Goal: Transaction & Acquisition: Purchase product/service

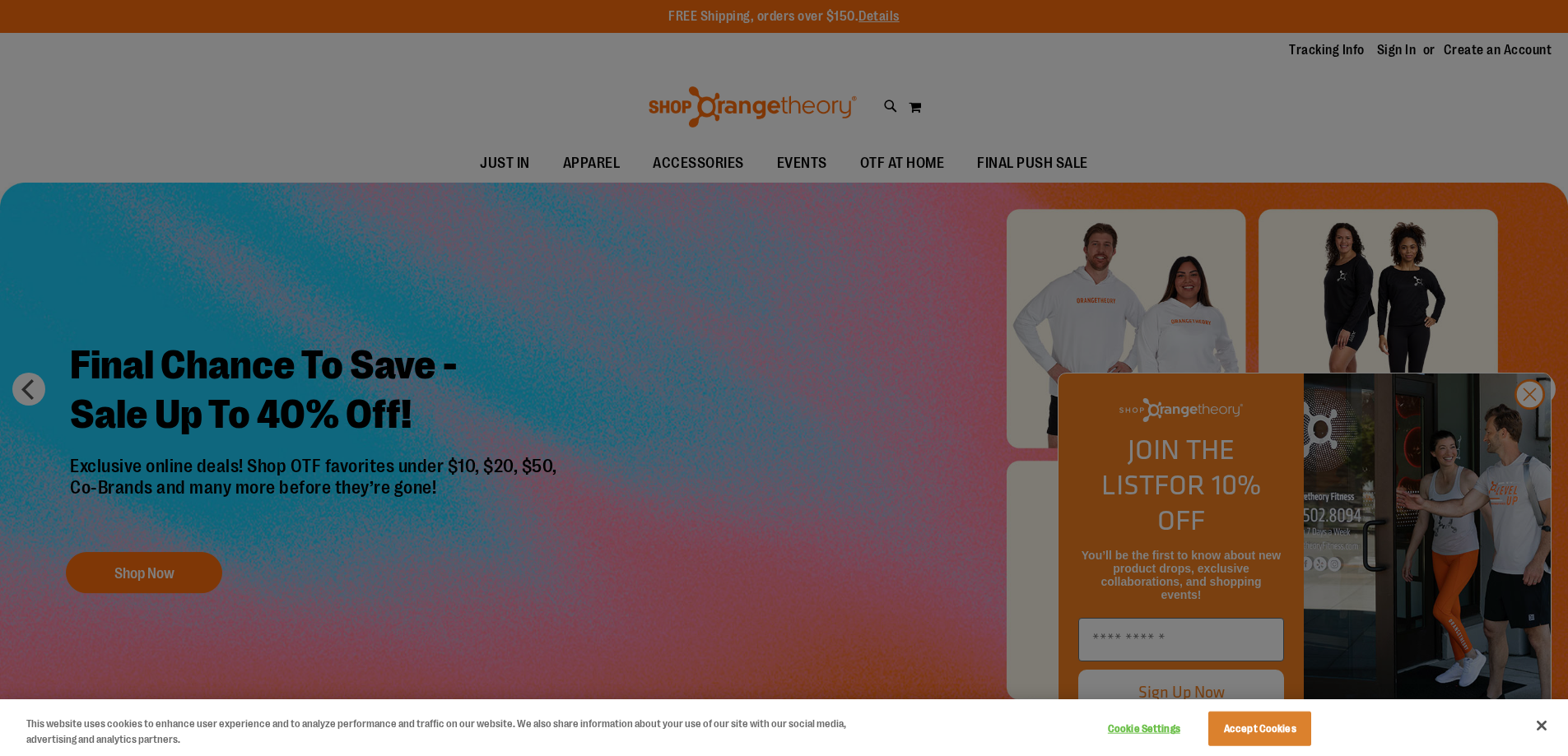
click at [1537, 435] on div at bounding box center [784, 378] width 1568 height 756
click at [1524, 744] on button "Close" at bounding box center [1542, 725] width 36 height 36
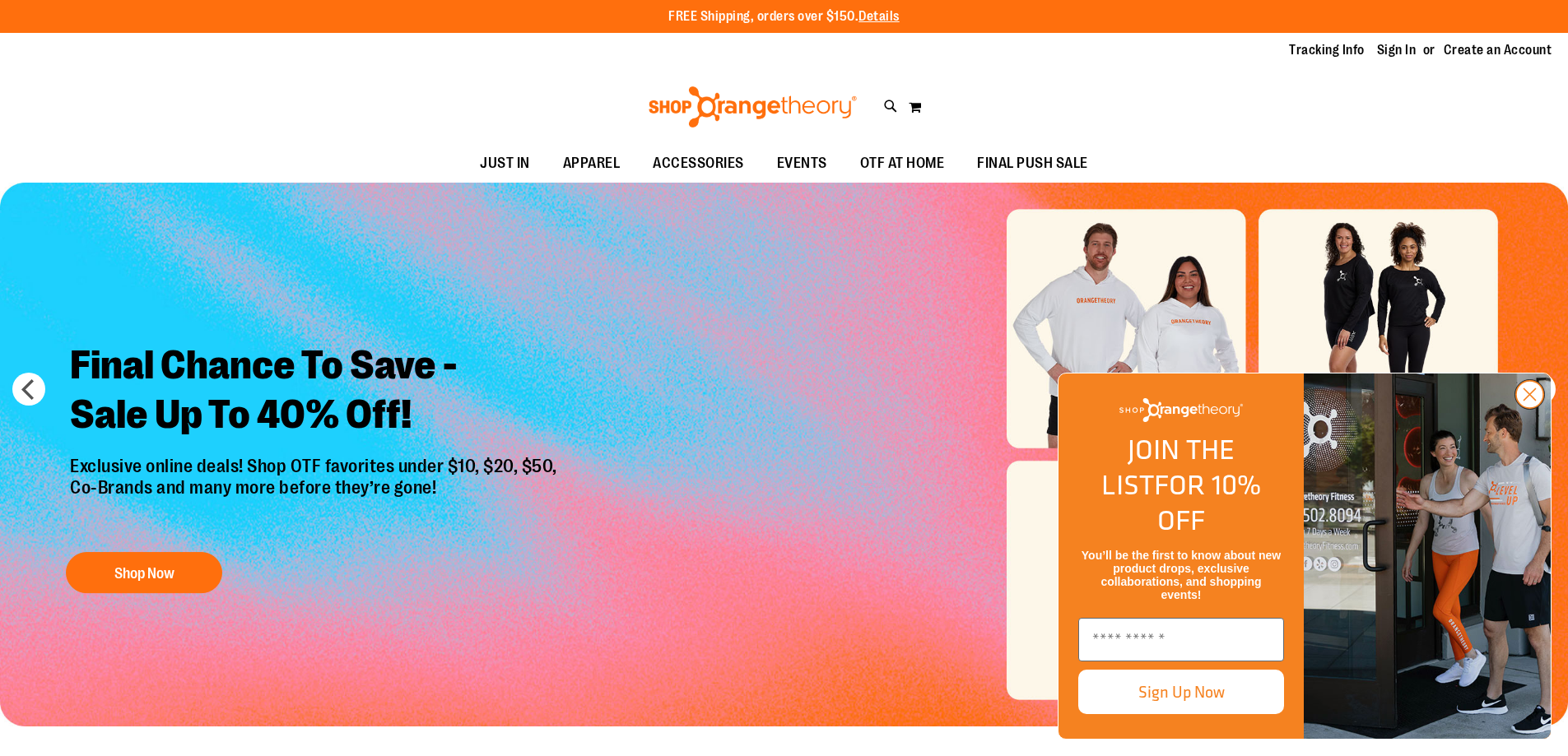
click at [1532, 408] on circle "Close dialog" at bounding box center [1529, 394] width 27 height 27
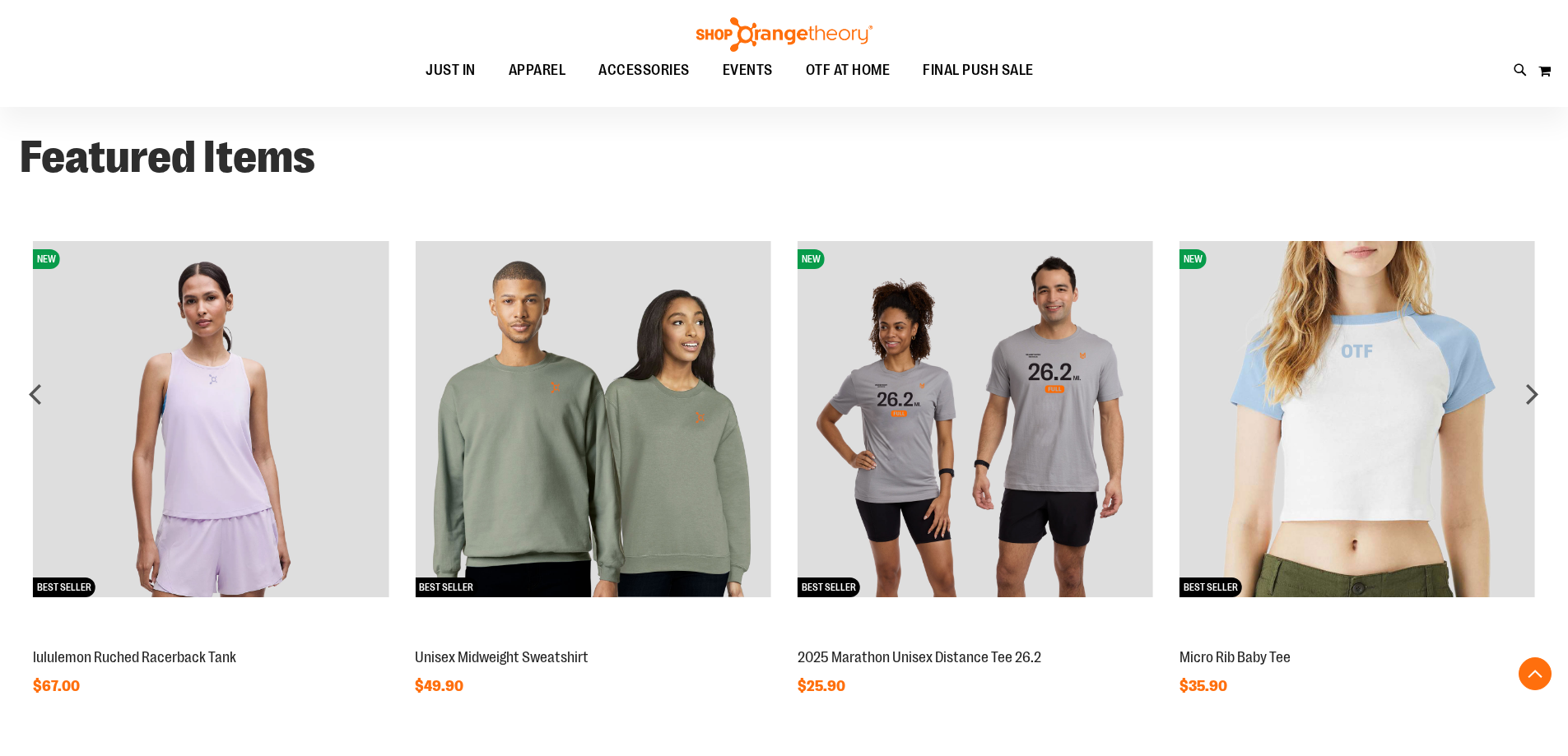
scroll to position [1328, 0]
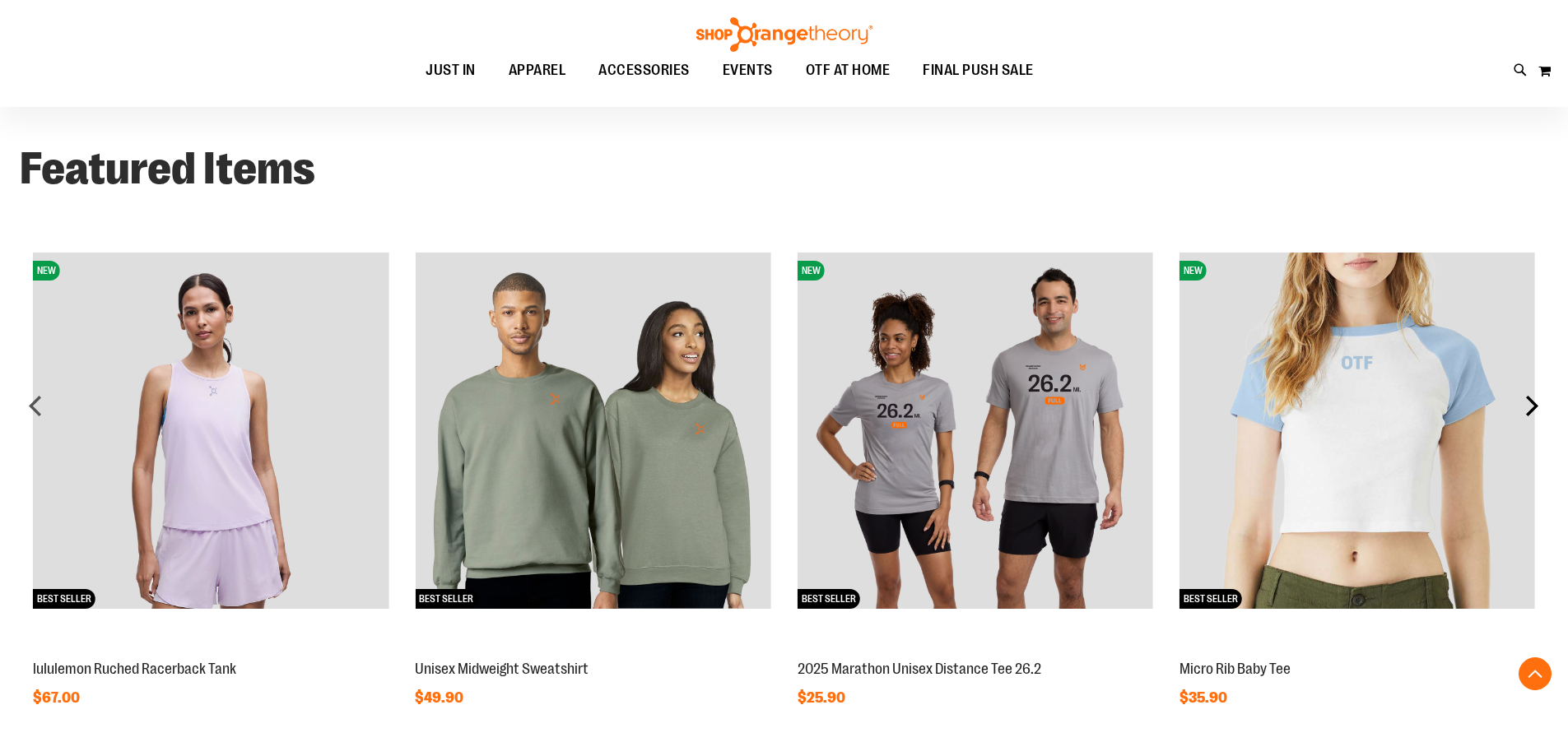
click at [1532, 418] on div "NEW BEST SELLER Micro Rib Baby Tee $35.90 NEW $25.90" at bounding box center [784, 467] width 1528 height 519
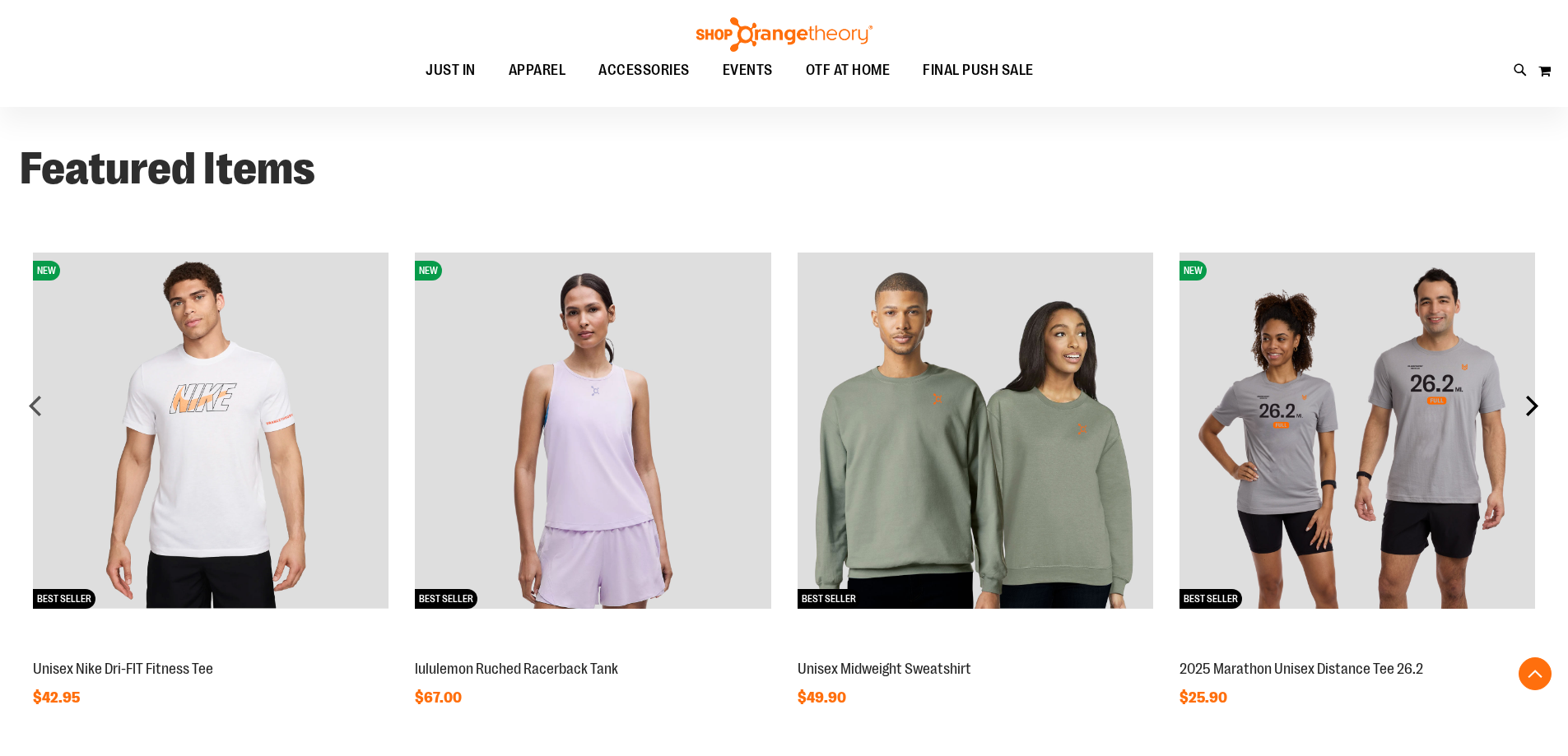
click at [1533, 414] on div "next" at bounding box center [1532, 406] width 33 height 33
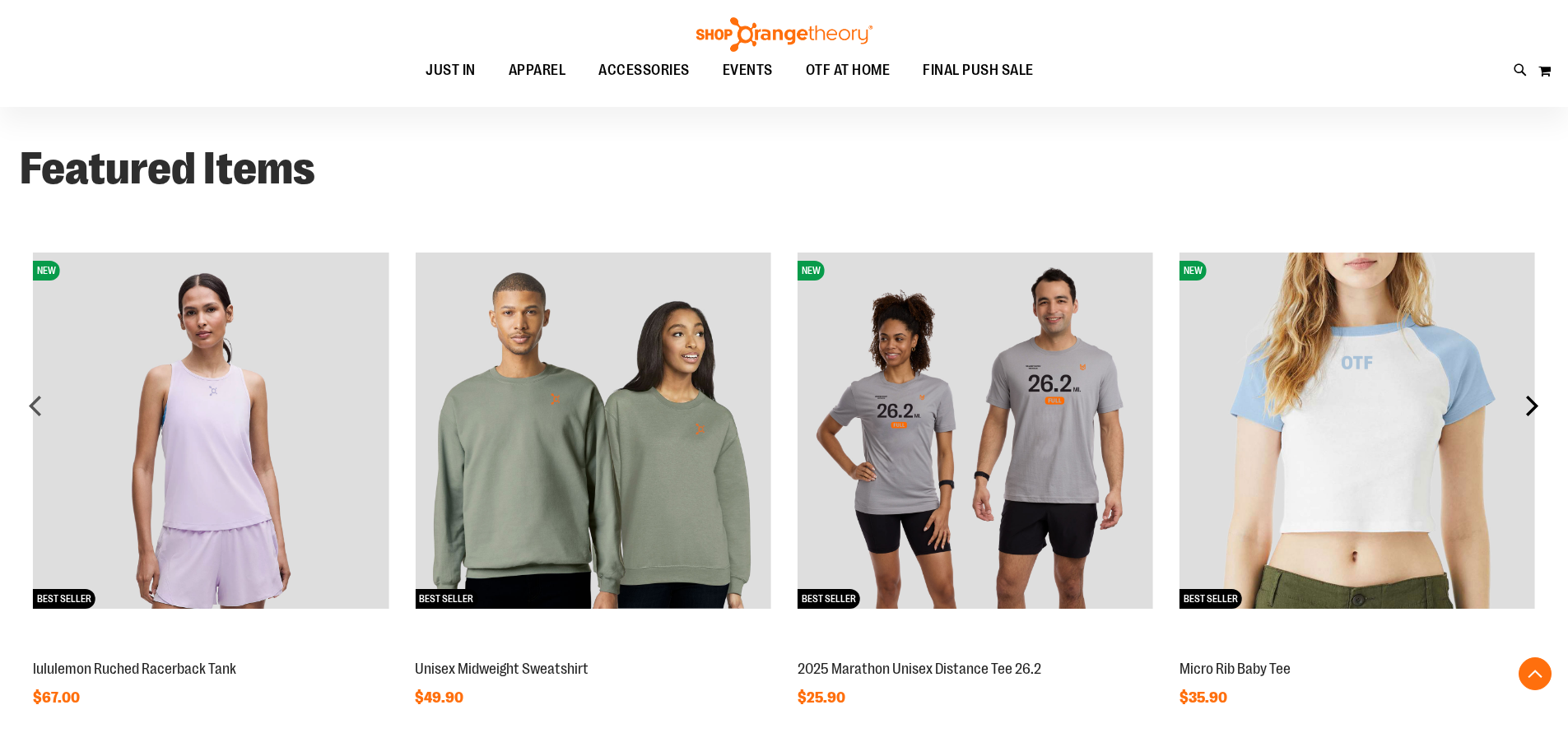
click at [1533, 414] on div "next" at bounding box center [1532, 406] width 33 height 33
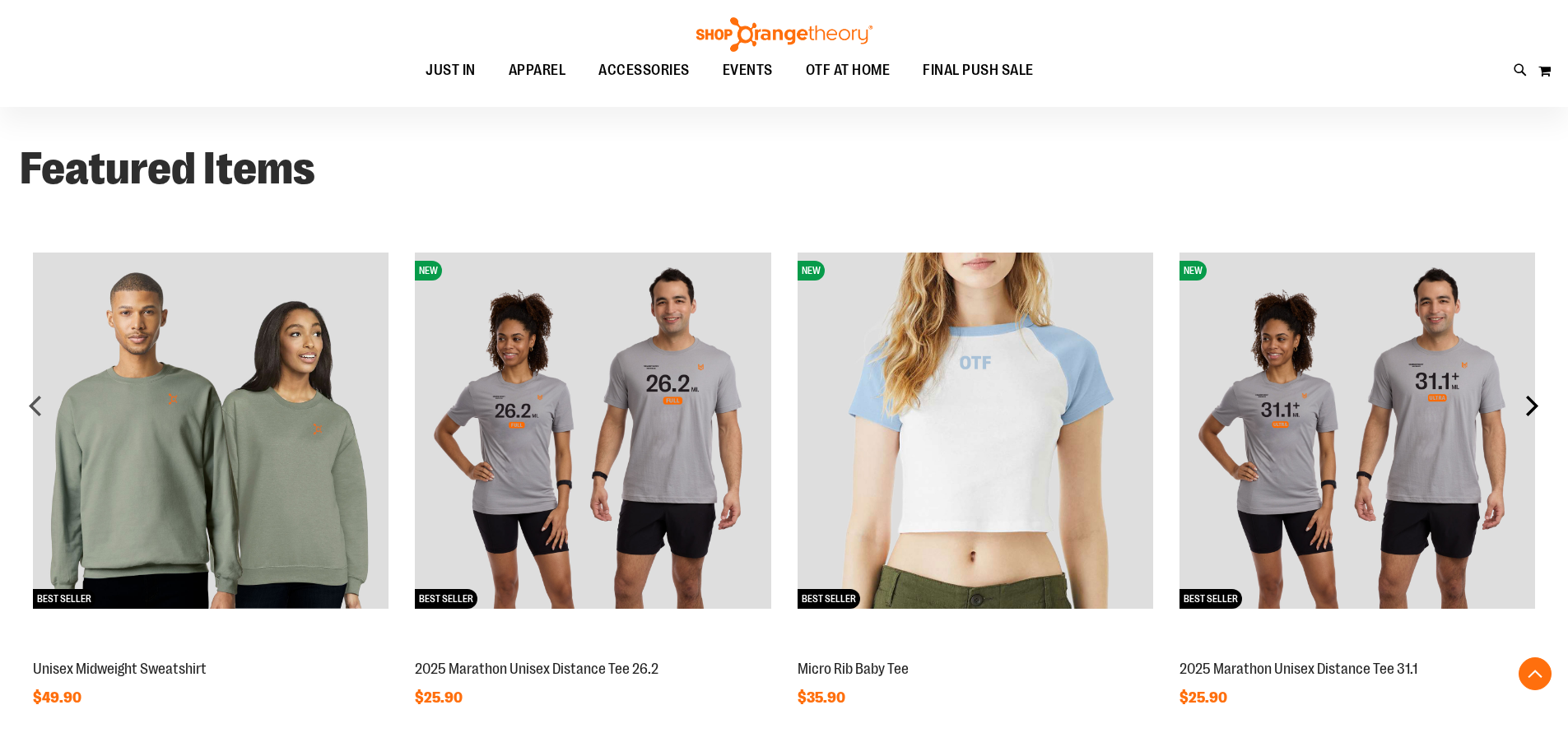
click at [1533, 414] on div "next" at bounding box center [1532, 406] width 33 height 33
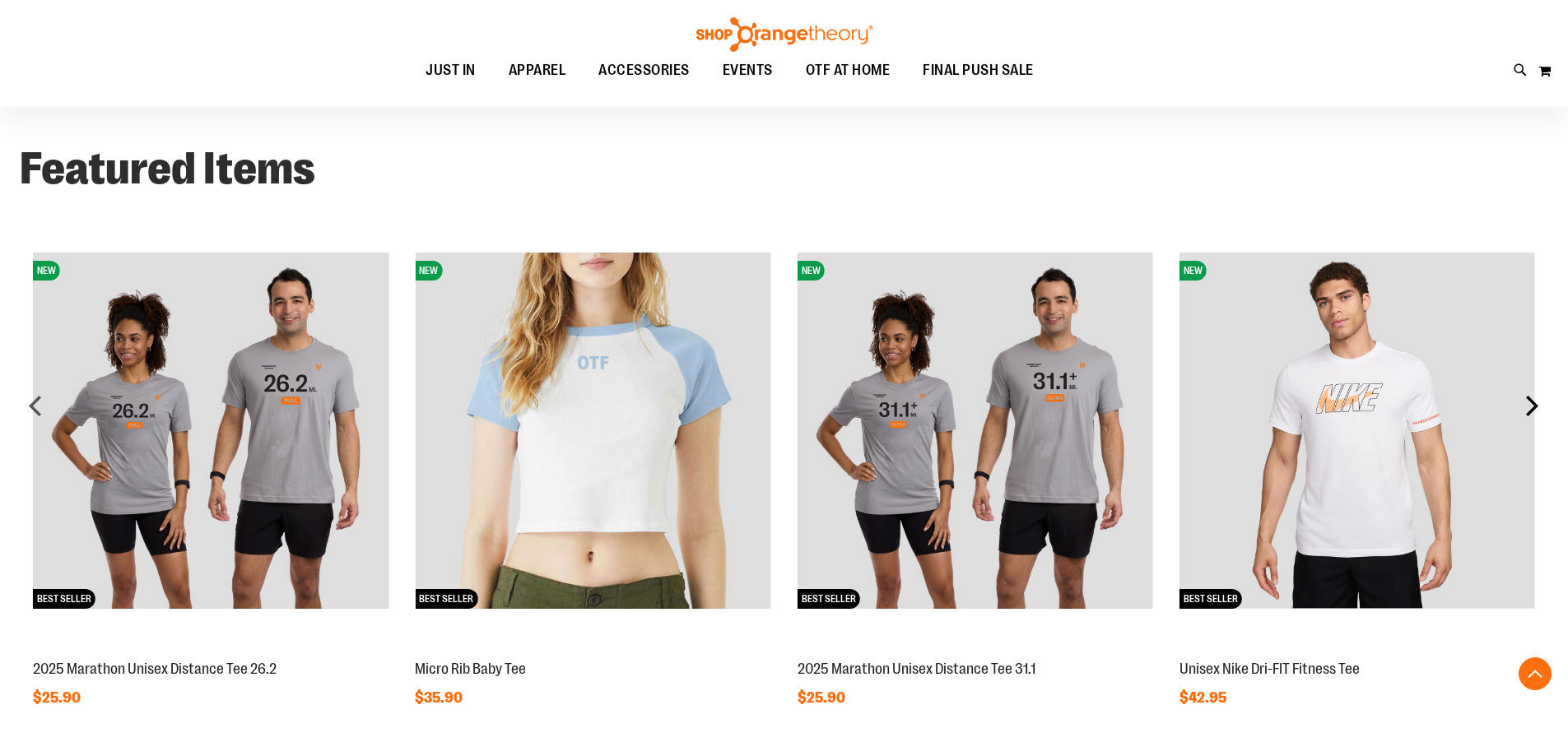
click at [1533, 414] on div "next" at bounding box center [1532, 406] width 33 height 33
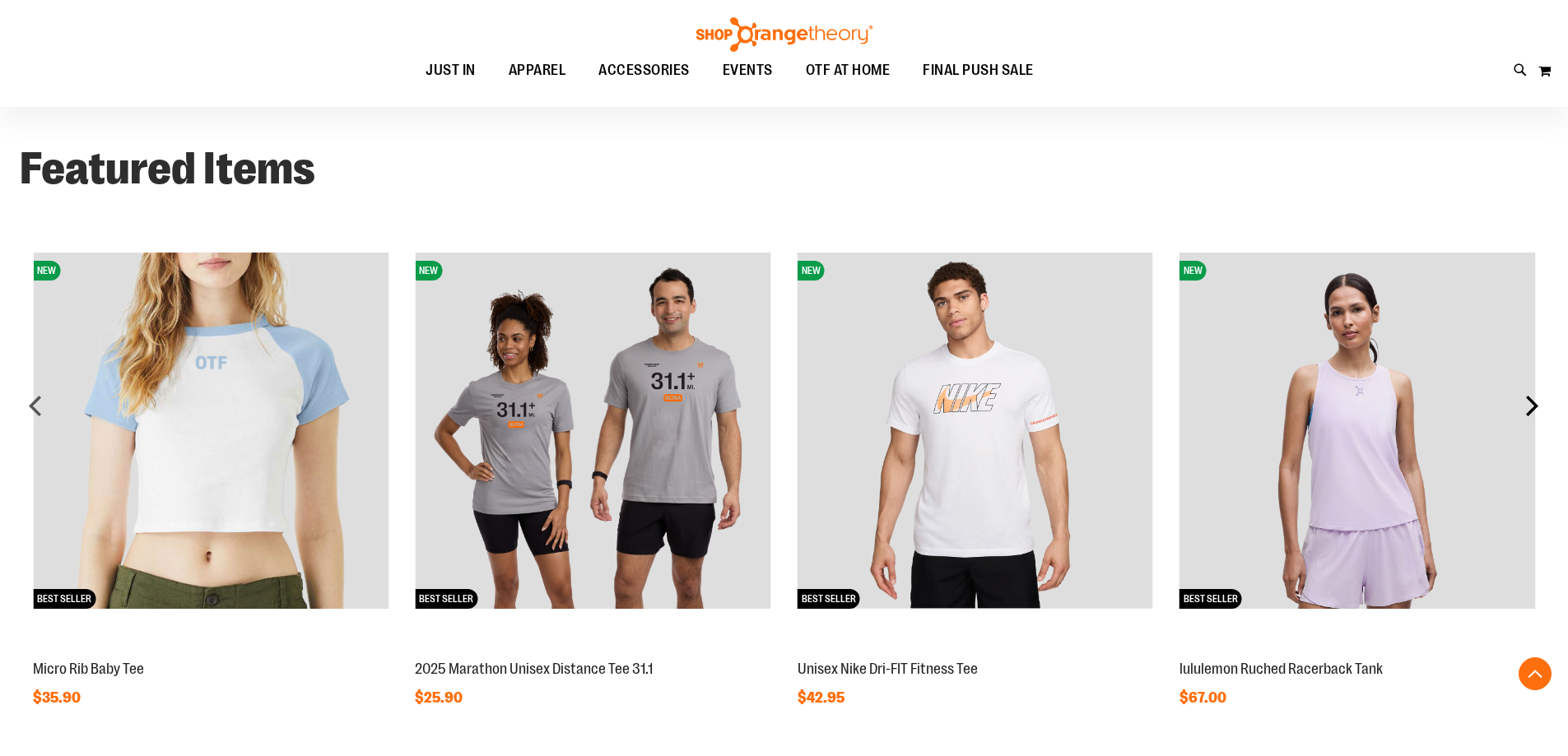
click at [1533, 413] on div "next" at bounding box center [1532, 406] width 33 height 33
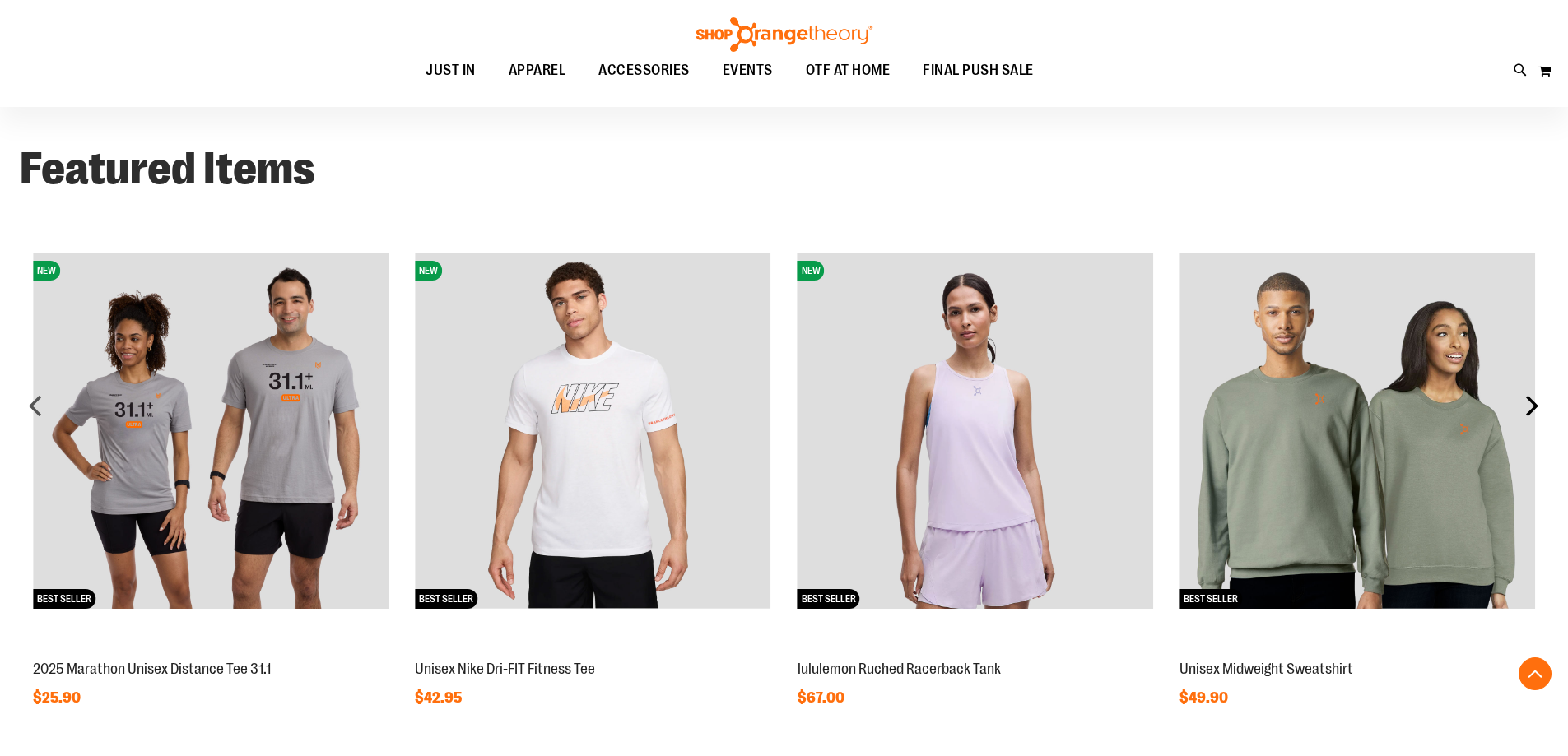
click at [1533, 413] on div "next" at bounding box center [1532, 406] width 33 height 33
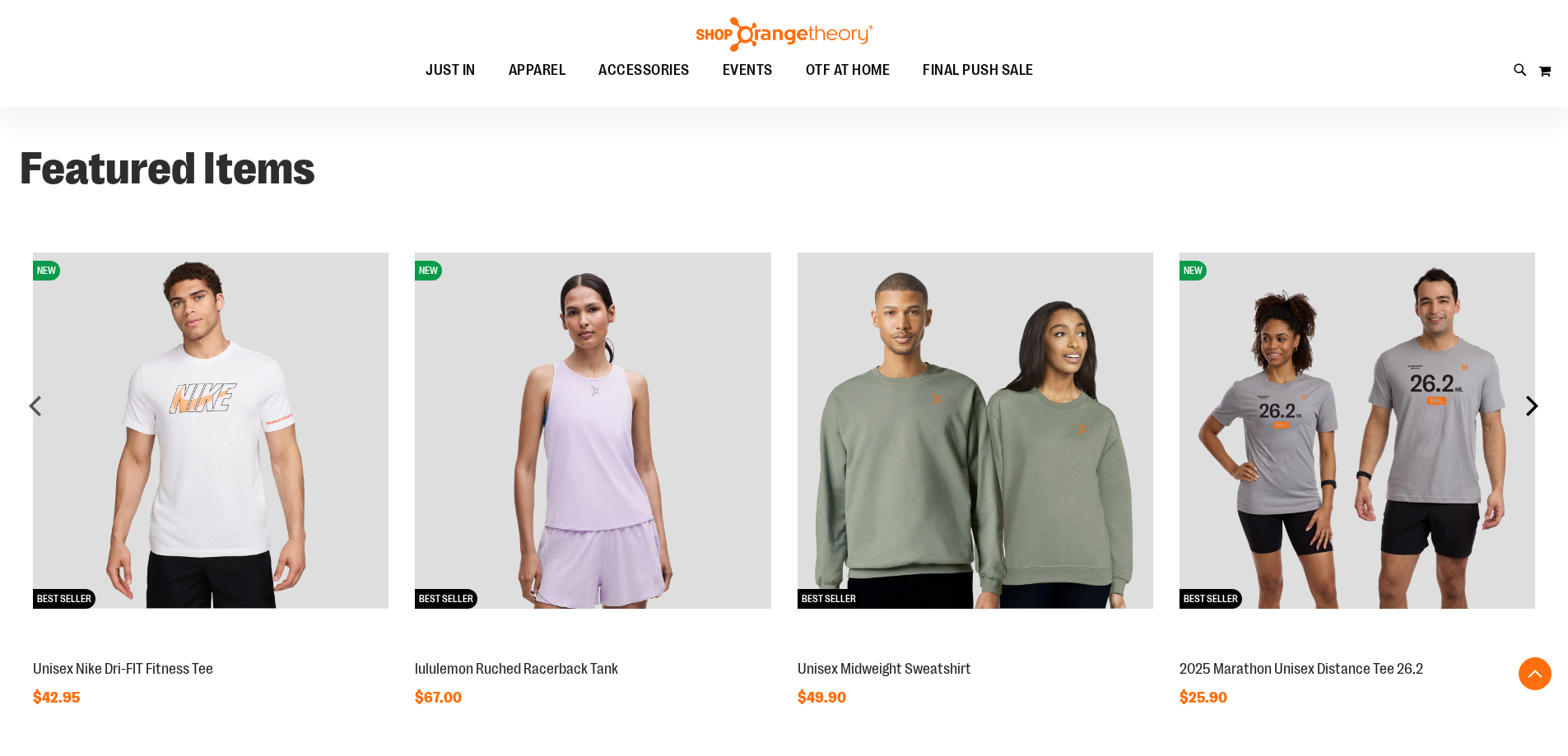
click at [1533, 413] on div "next" at bounding box center [1532, 406] width 33 height 33
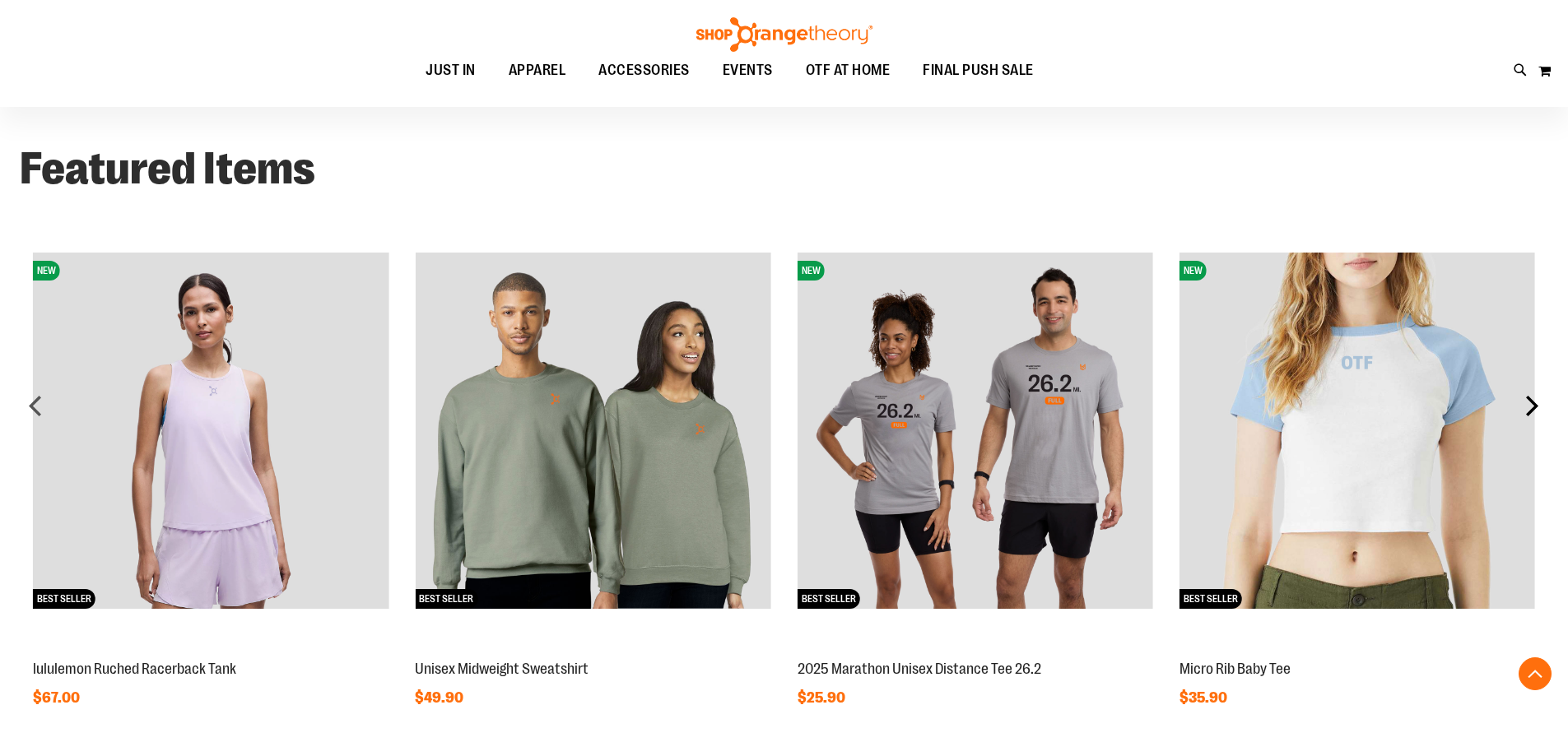
click at [1533, 413] on div "next" at bounding box center [1532, 406] width 33 height 33
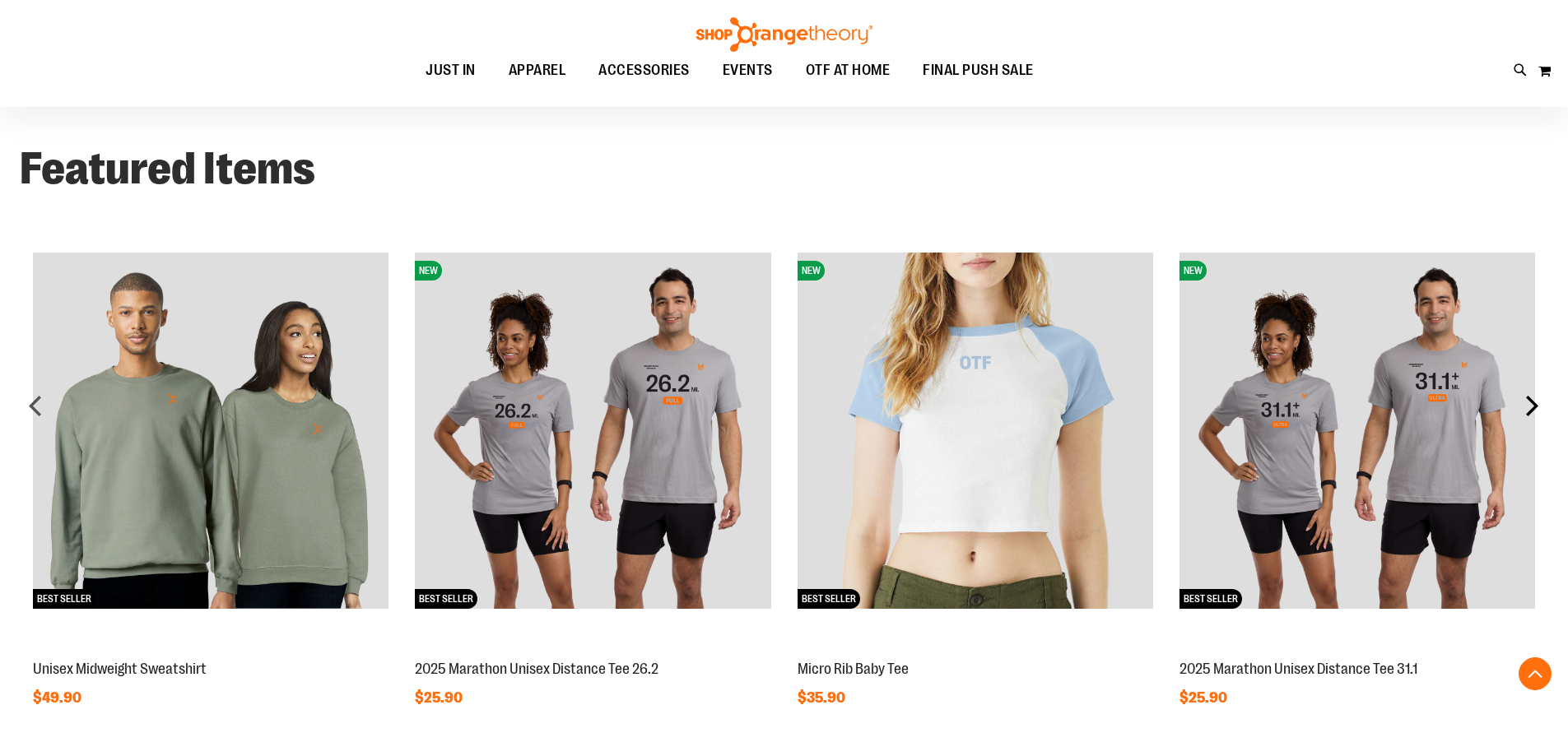
click at [1533, 413] on div "next" at bounding box center [1532, 406] width 33 height 33
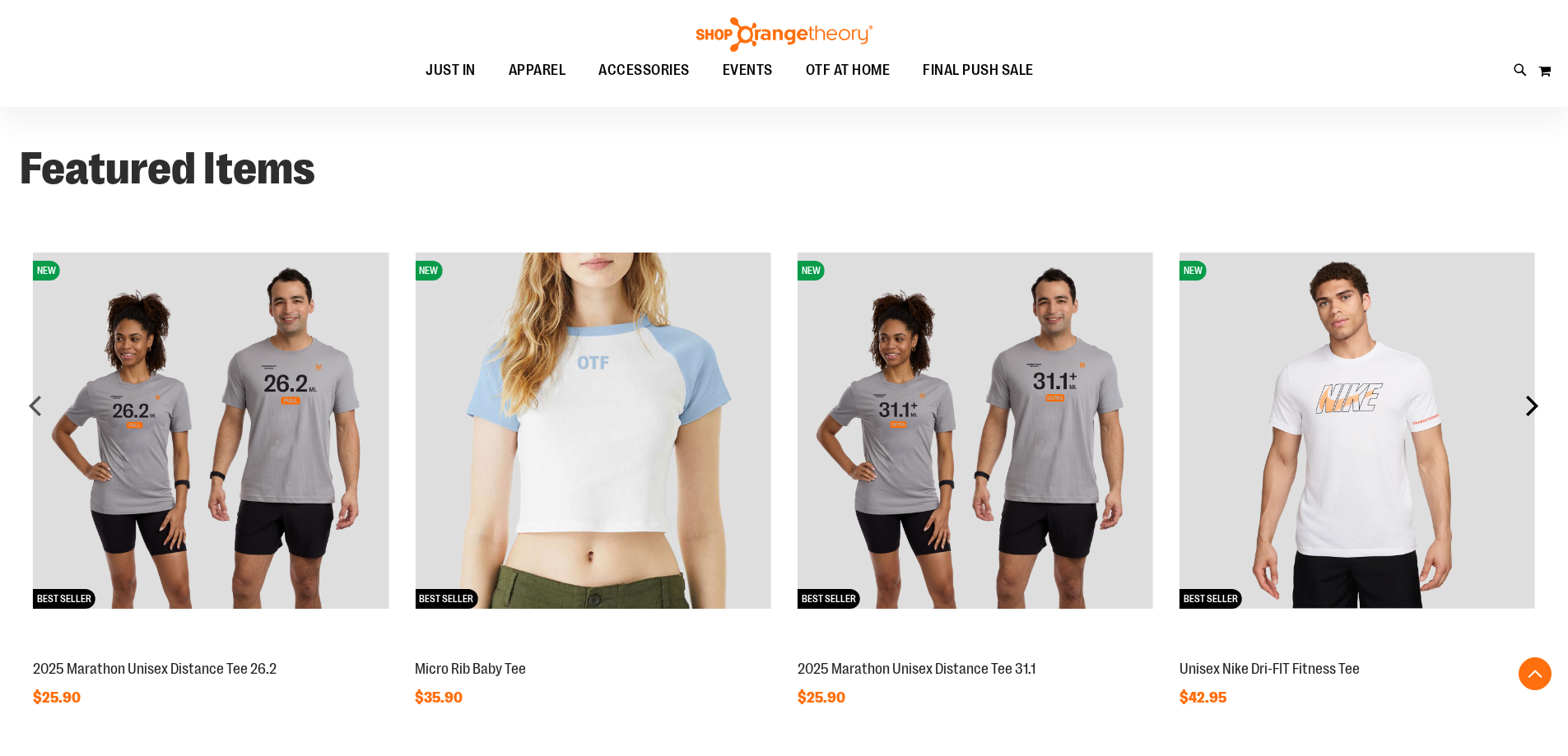
click at [1533, 413] on div "next" at bounding box center [1532, 406] width 33 height 33
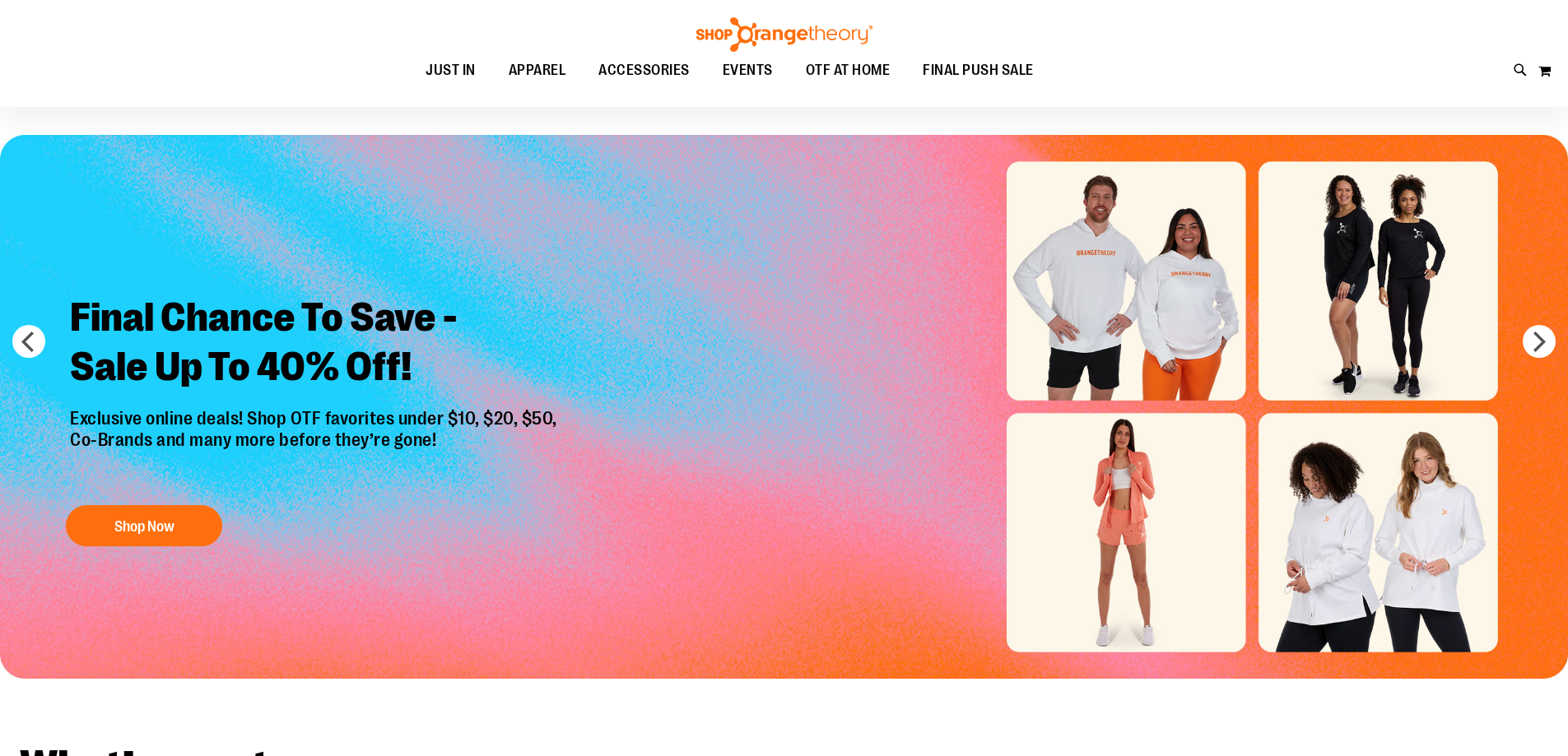
scroll to position [0, 0]
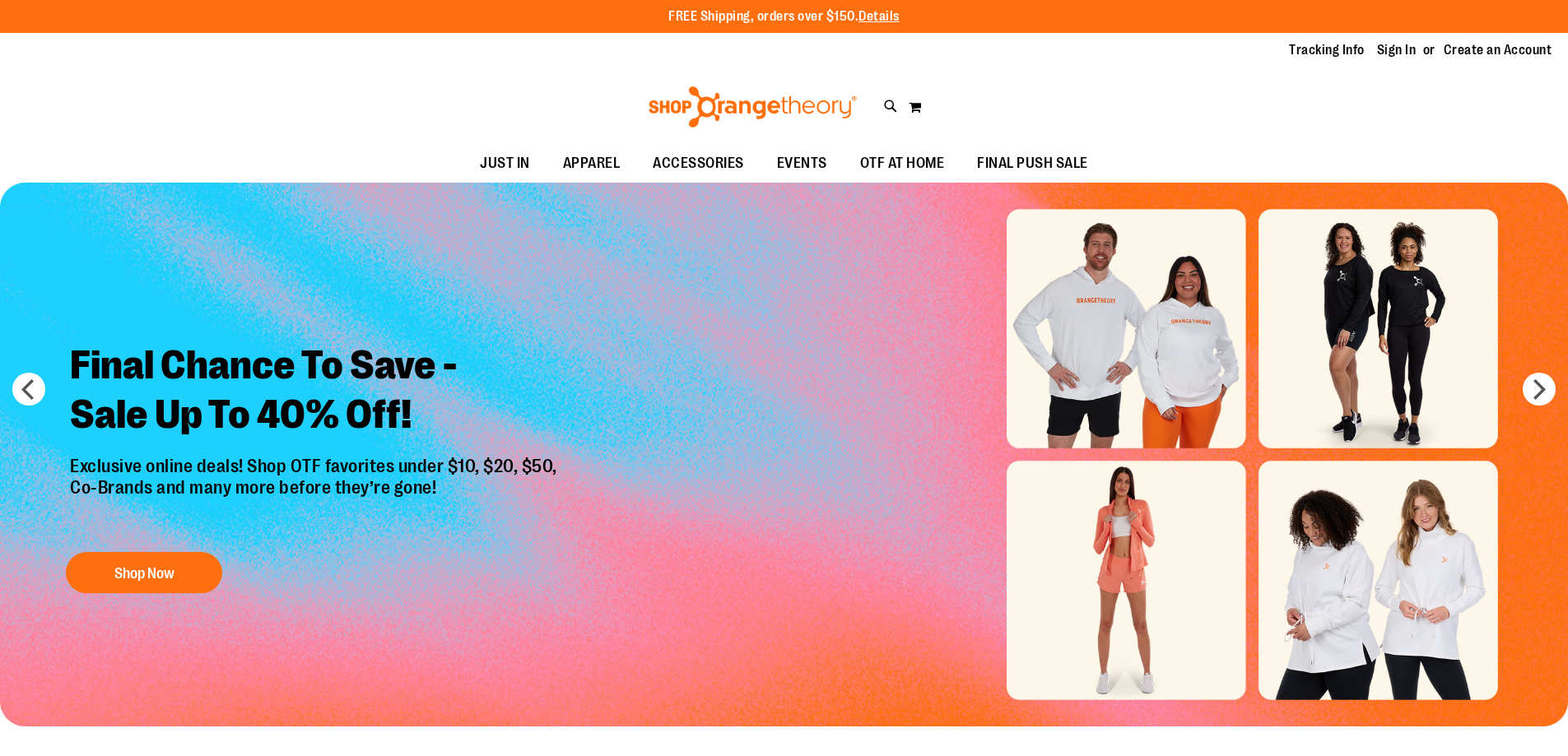
click at [1530, 406] on img "Slide 1 of 6" at bounding box center [784, 455] width 1568 height 544
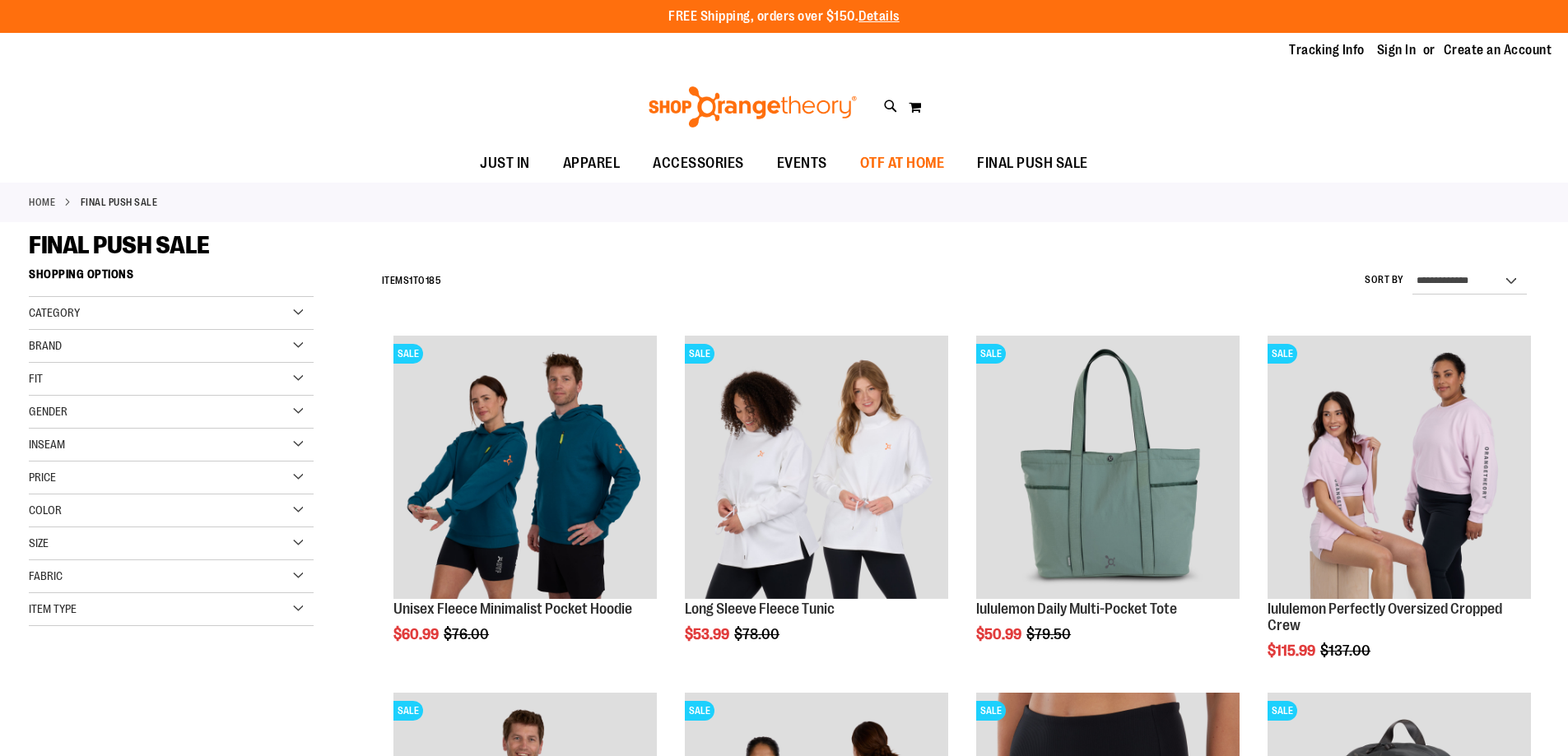
click at [922, 173] on span "OTF AT HOME" at bounding box center [902, 163] width 85 height 37
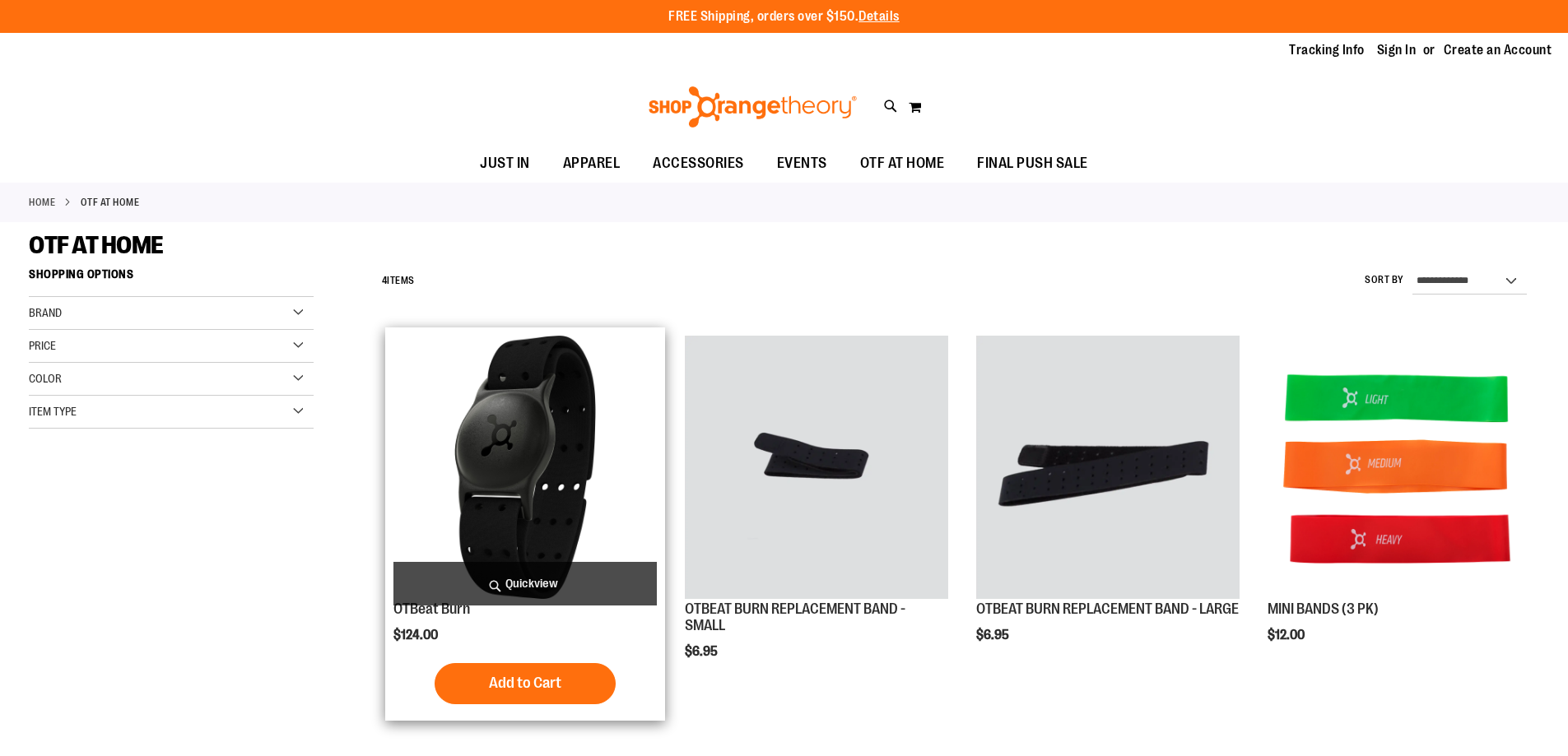
click at [525, 506] on img "product" at bounding box center [525, 467] width 263 height 263
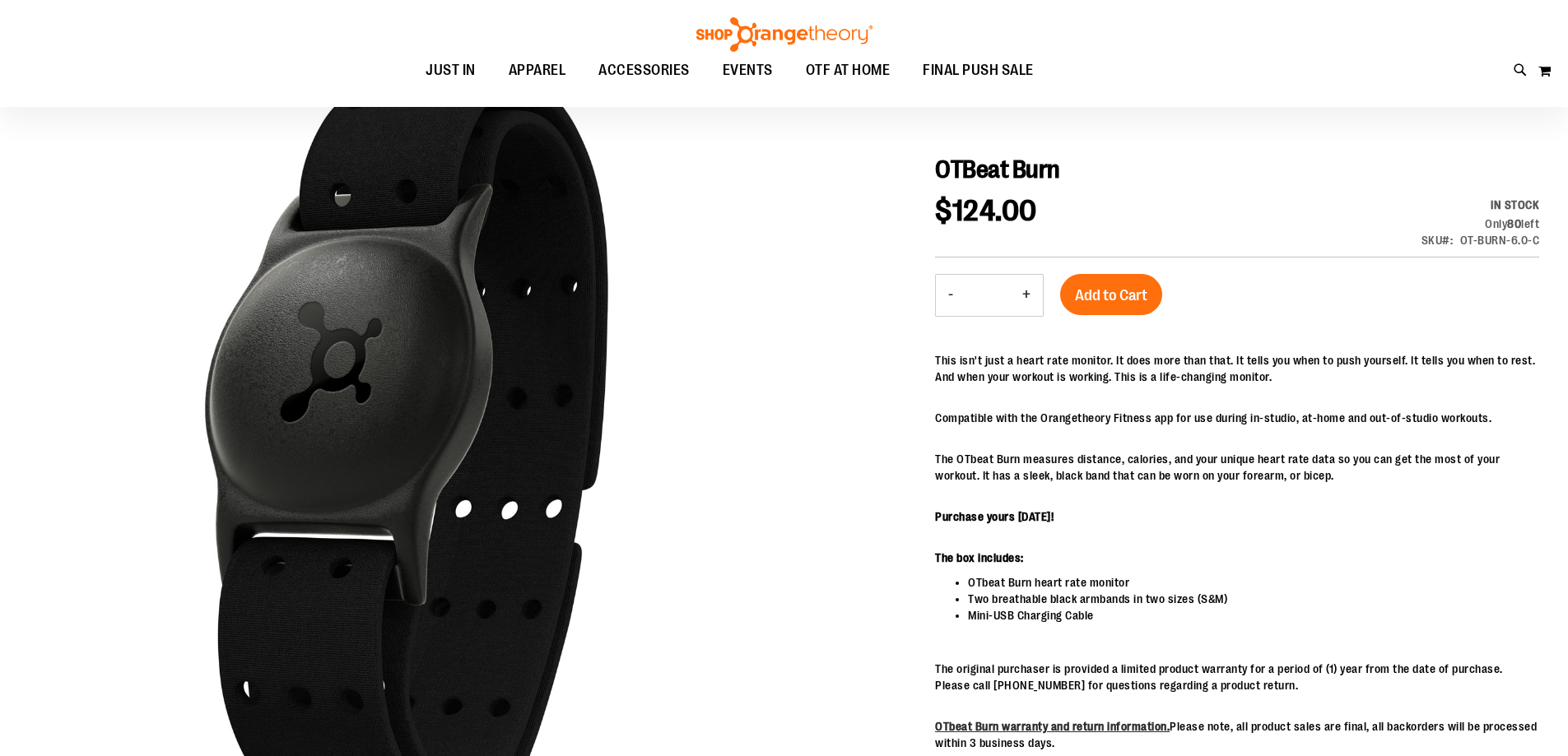
scroll to position [165, 0]
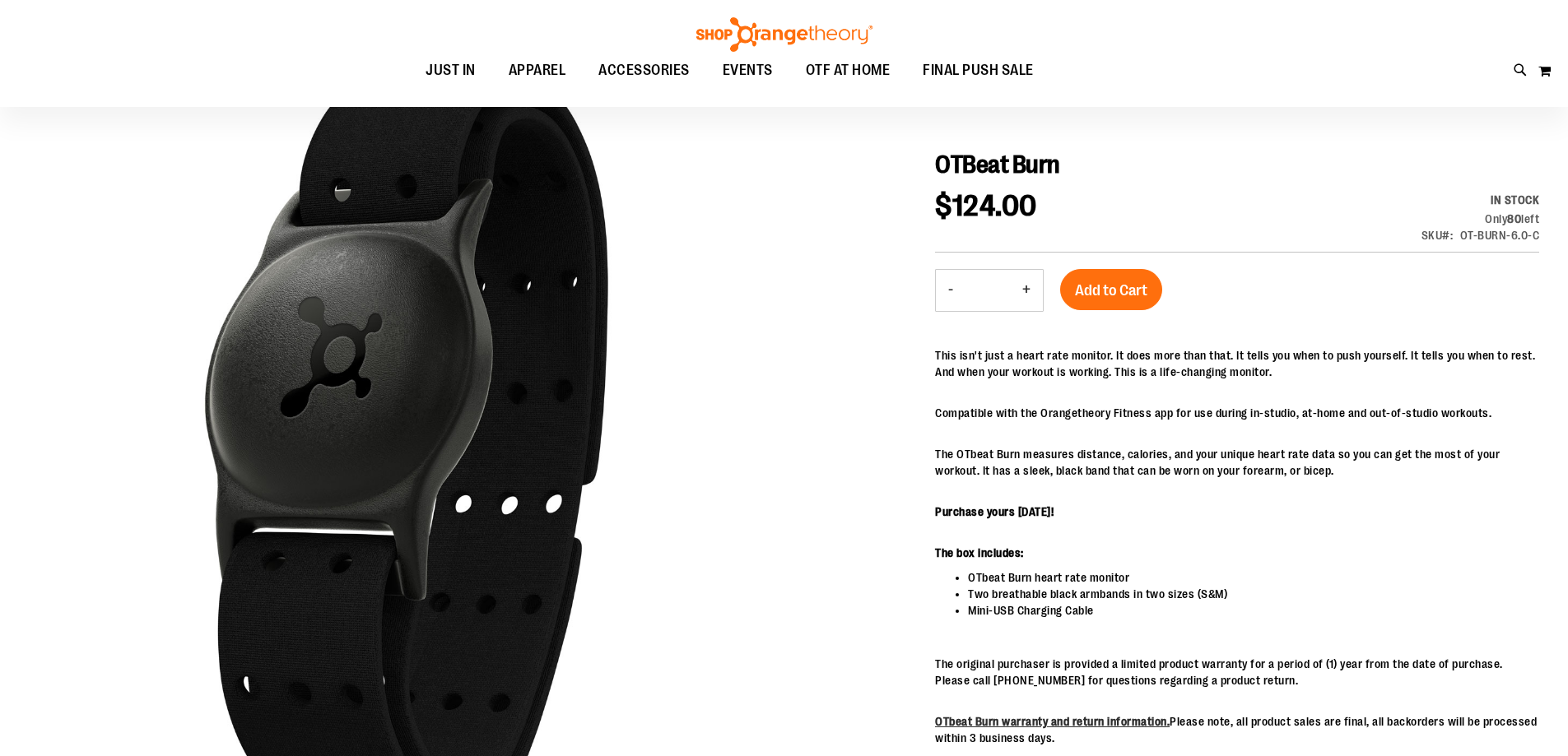
drag, startPoint x: 747, startPoint y: 568, endPoint x: 858, endPoint y: 474, distance: 145.5
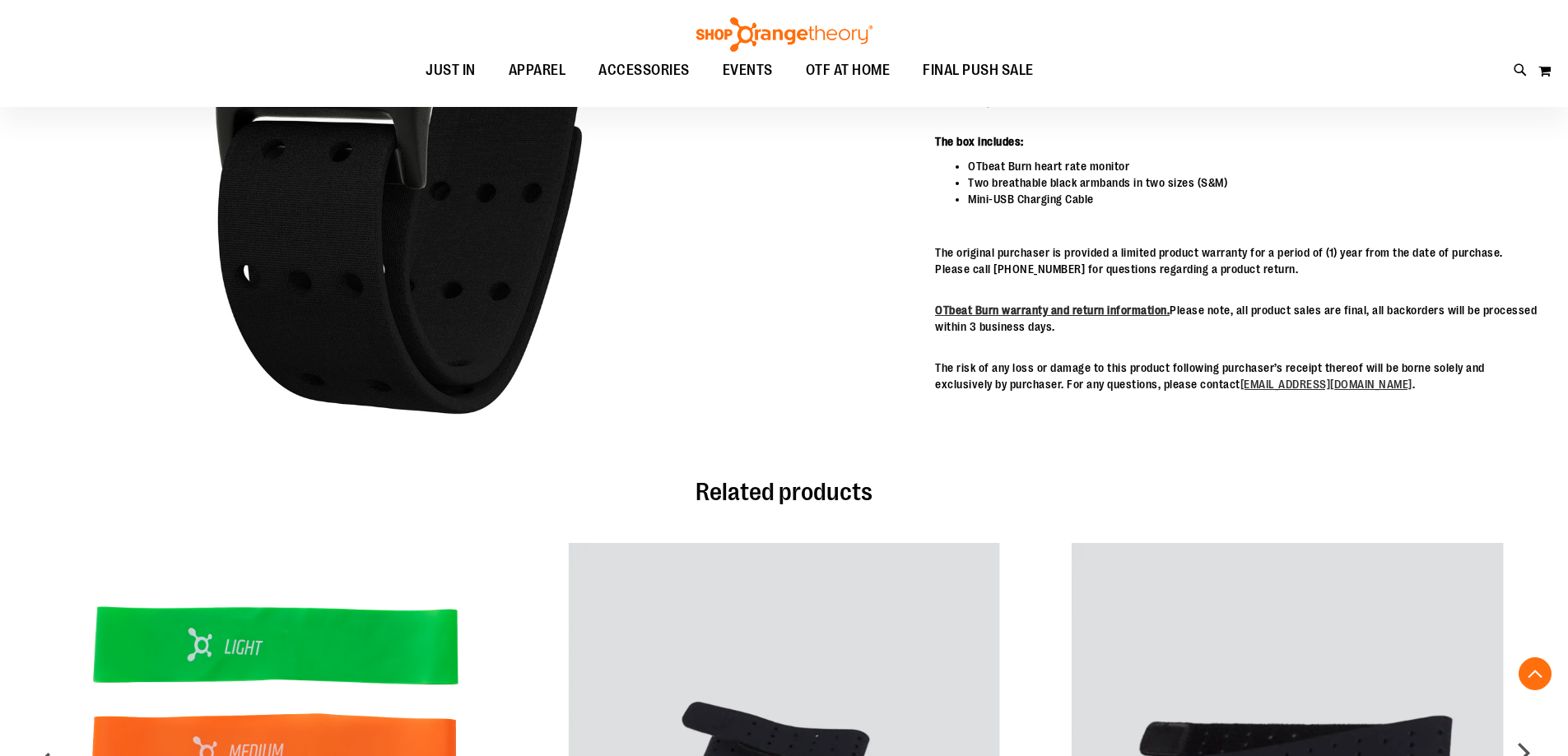
scroll to position [987, 0]
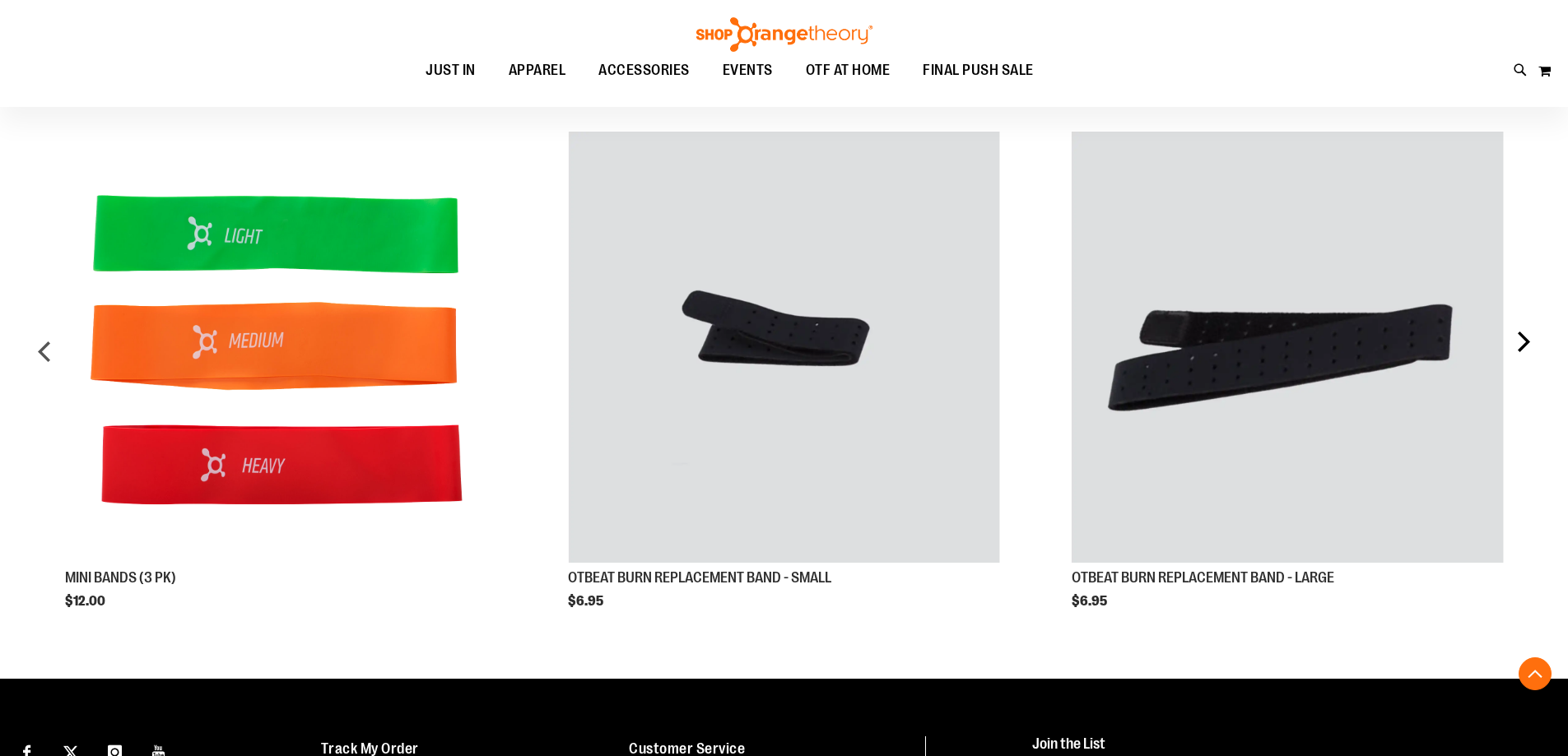
click at [1529, 354] on div "next" at bounding box center [1523, 358] width 33 height 502
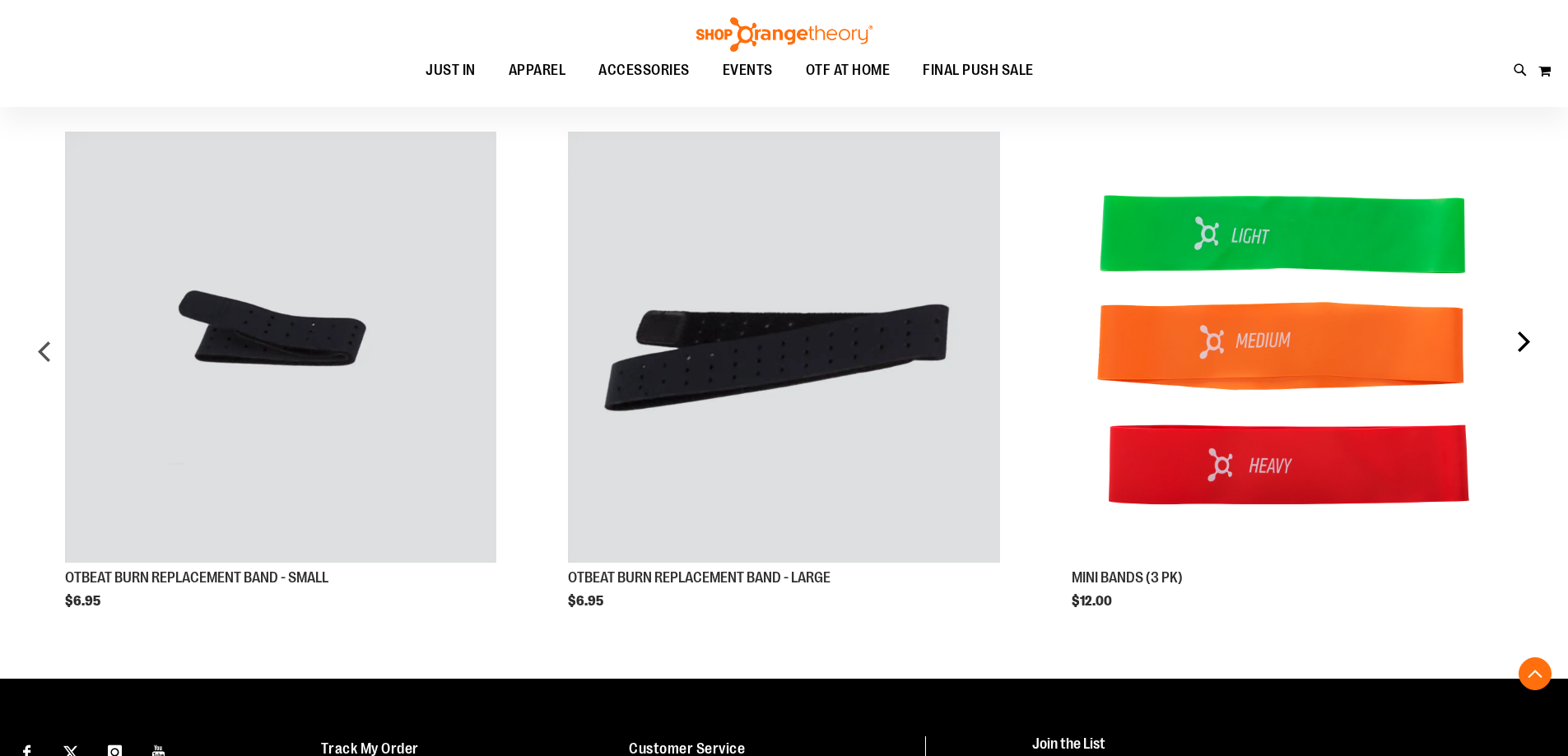
click at [1529, 354] on div "next" at bounding box center [1523, 358] width 33 height 502
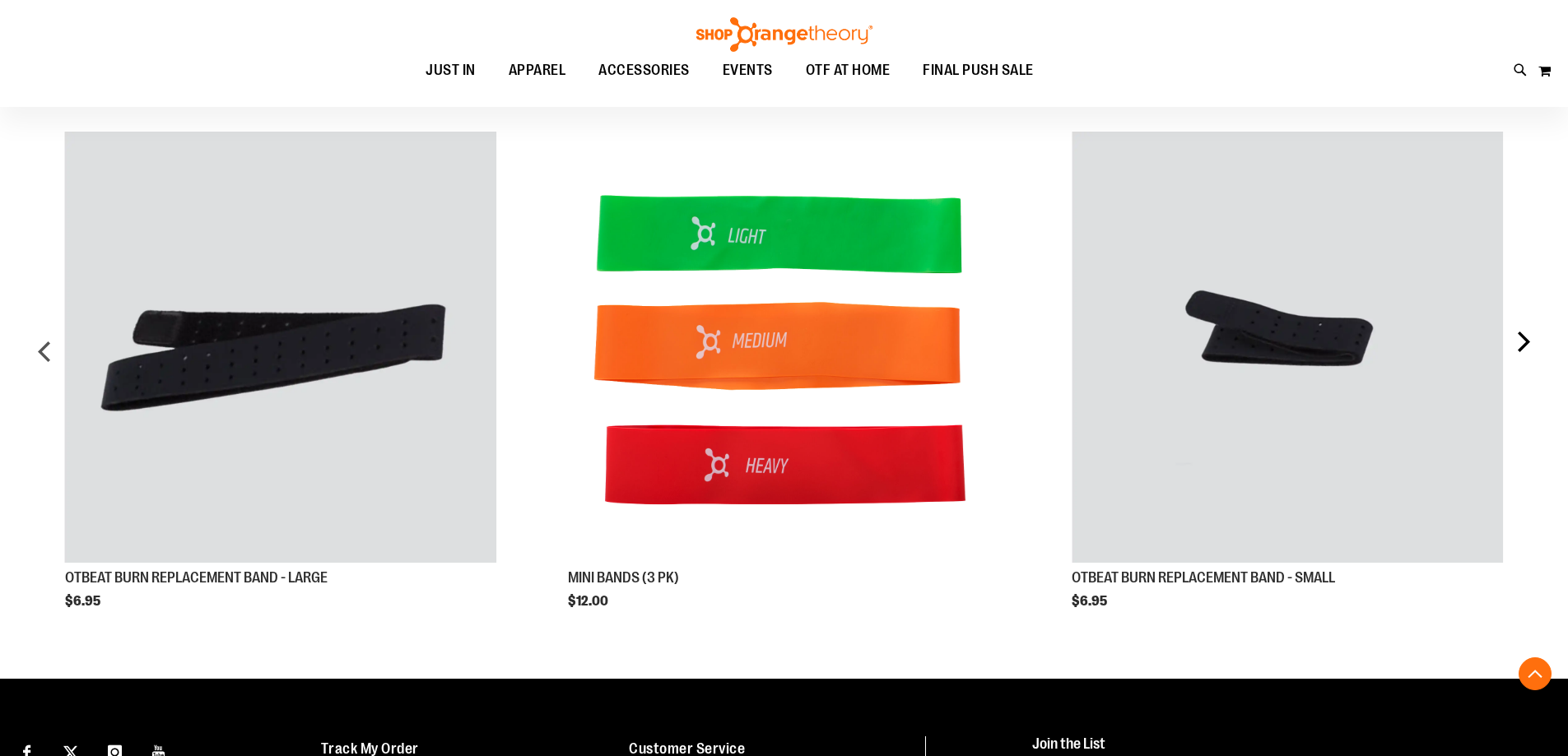
click at [1529, 354] on div "next" at bounding box center [1523, 358] width 33 height 502
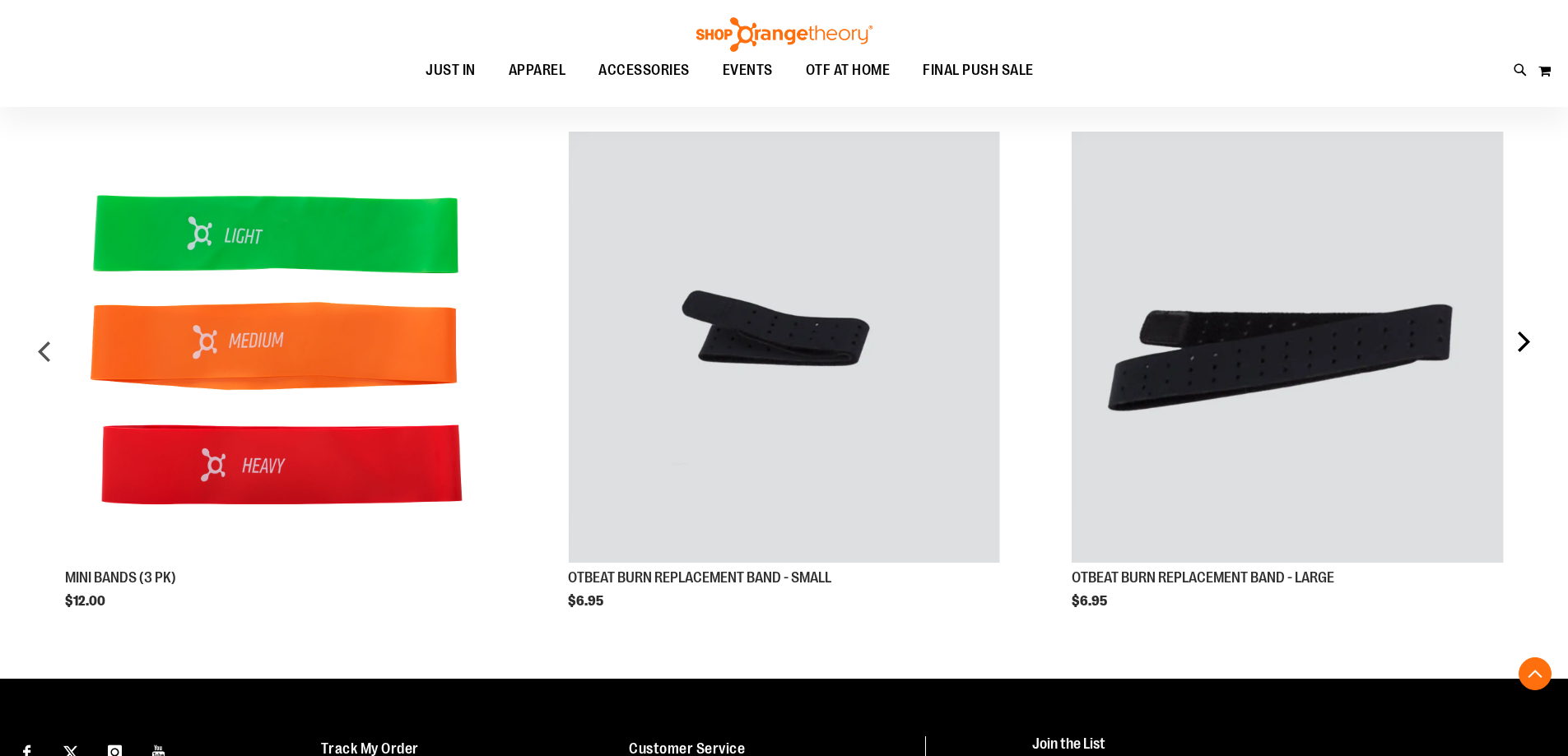
click at [1529, 354] on div "next" at bounding box center [1523, 358] width 33 height 502
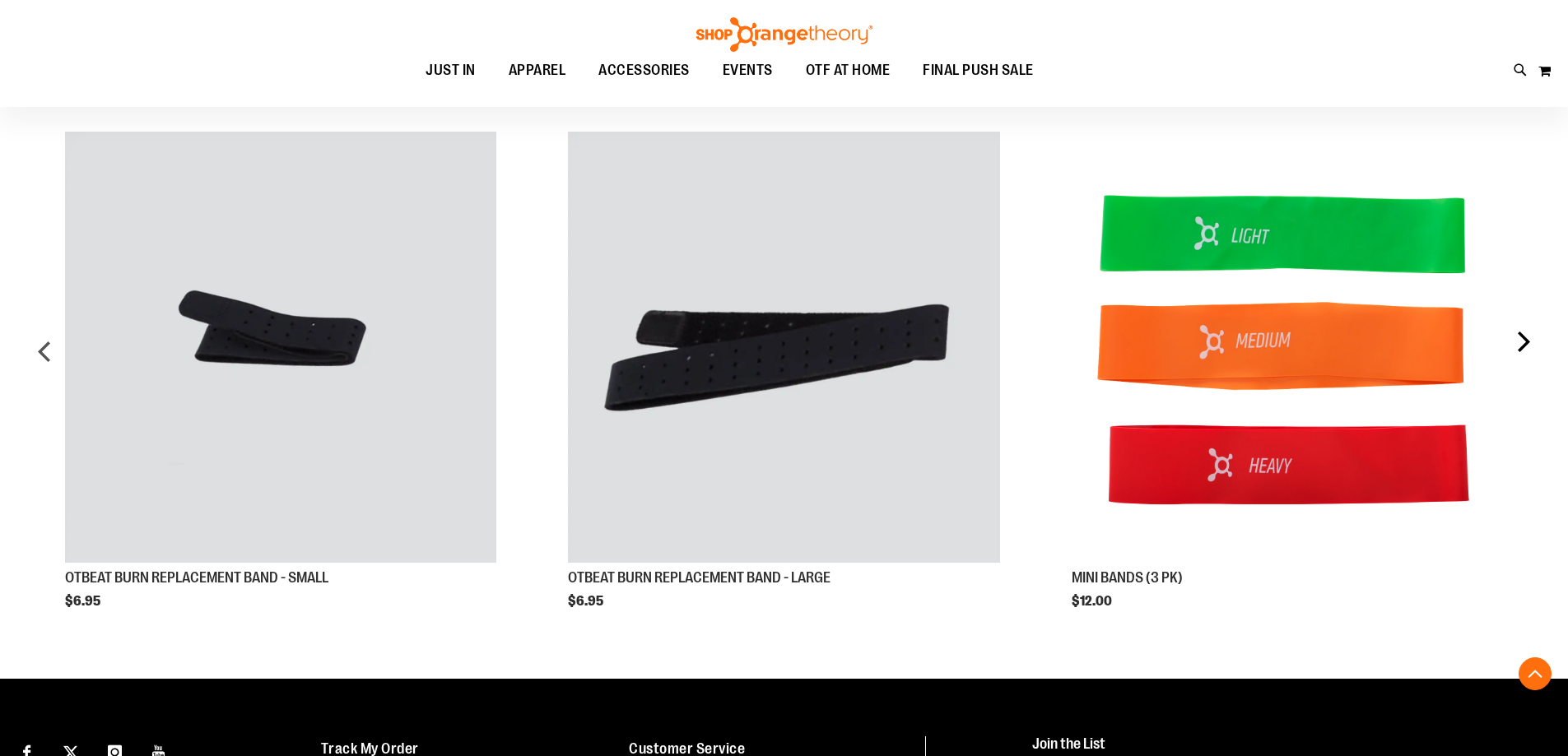
click at [1529, 354] on div "next" at bounding box center [1523, 358] width 33 height 502
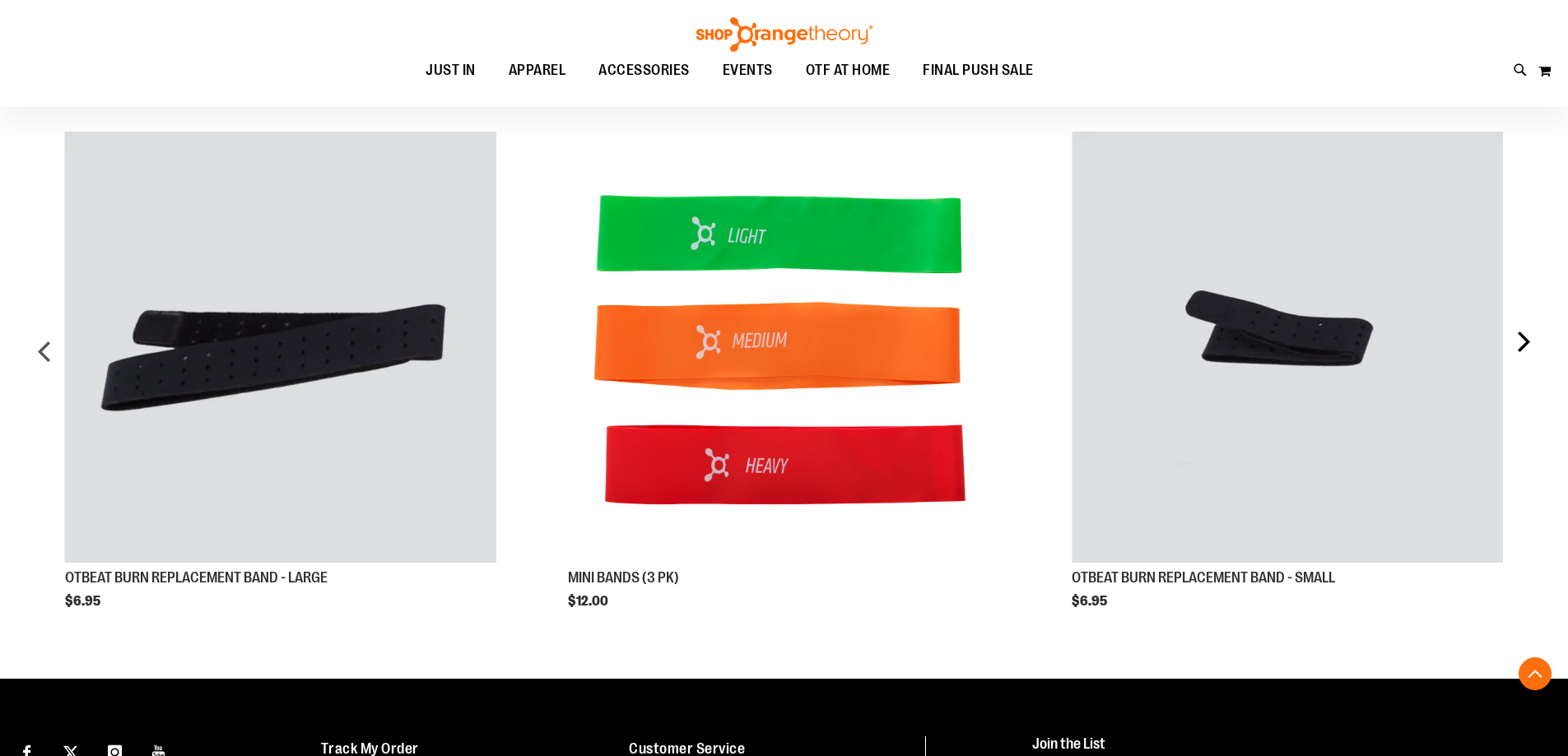
click at [1529, 354] on div "next" at bounding box center [1523, 358] width 33 height 502
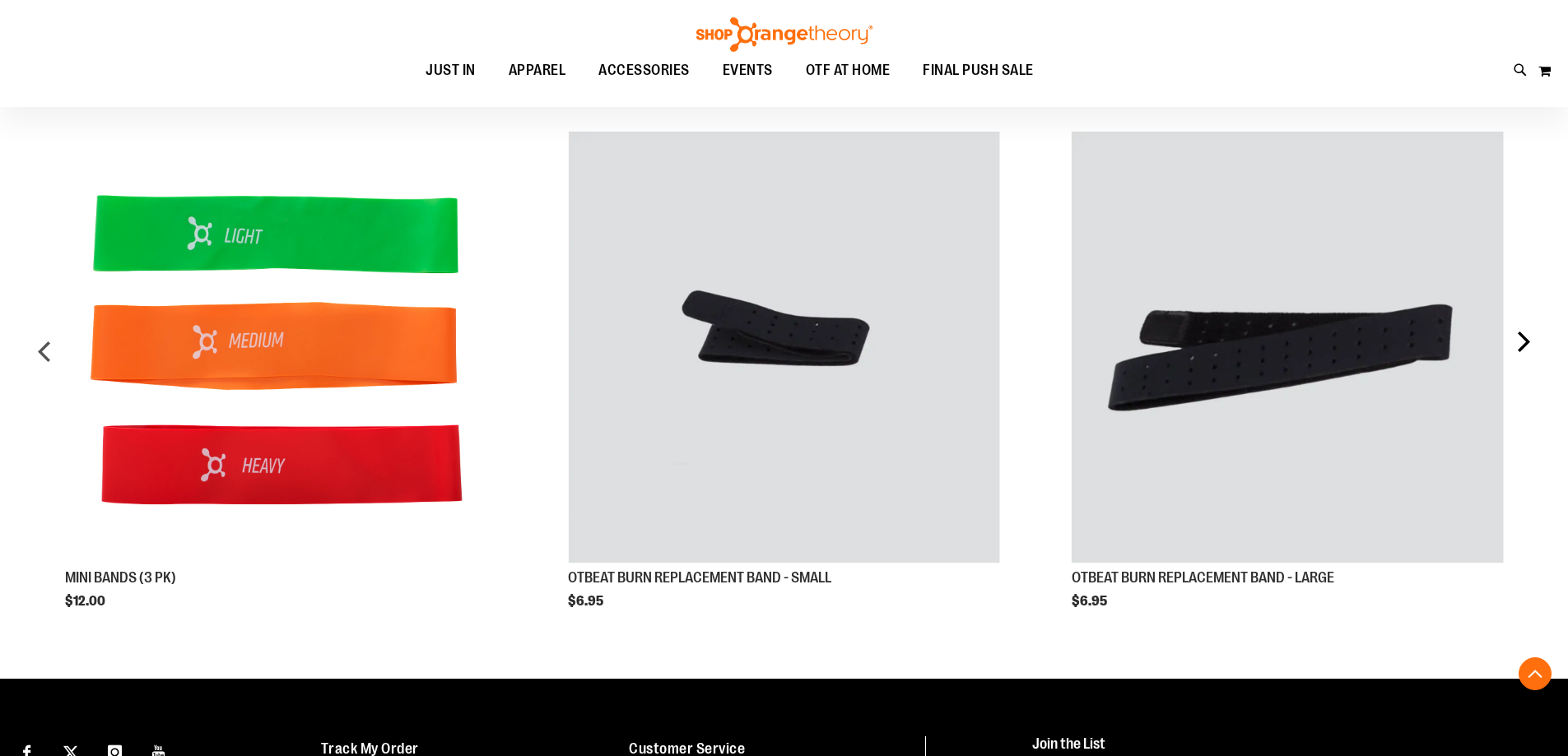
click at [1529, 354] on div "next" at bounding box center [1523, 358] width 33 height 502
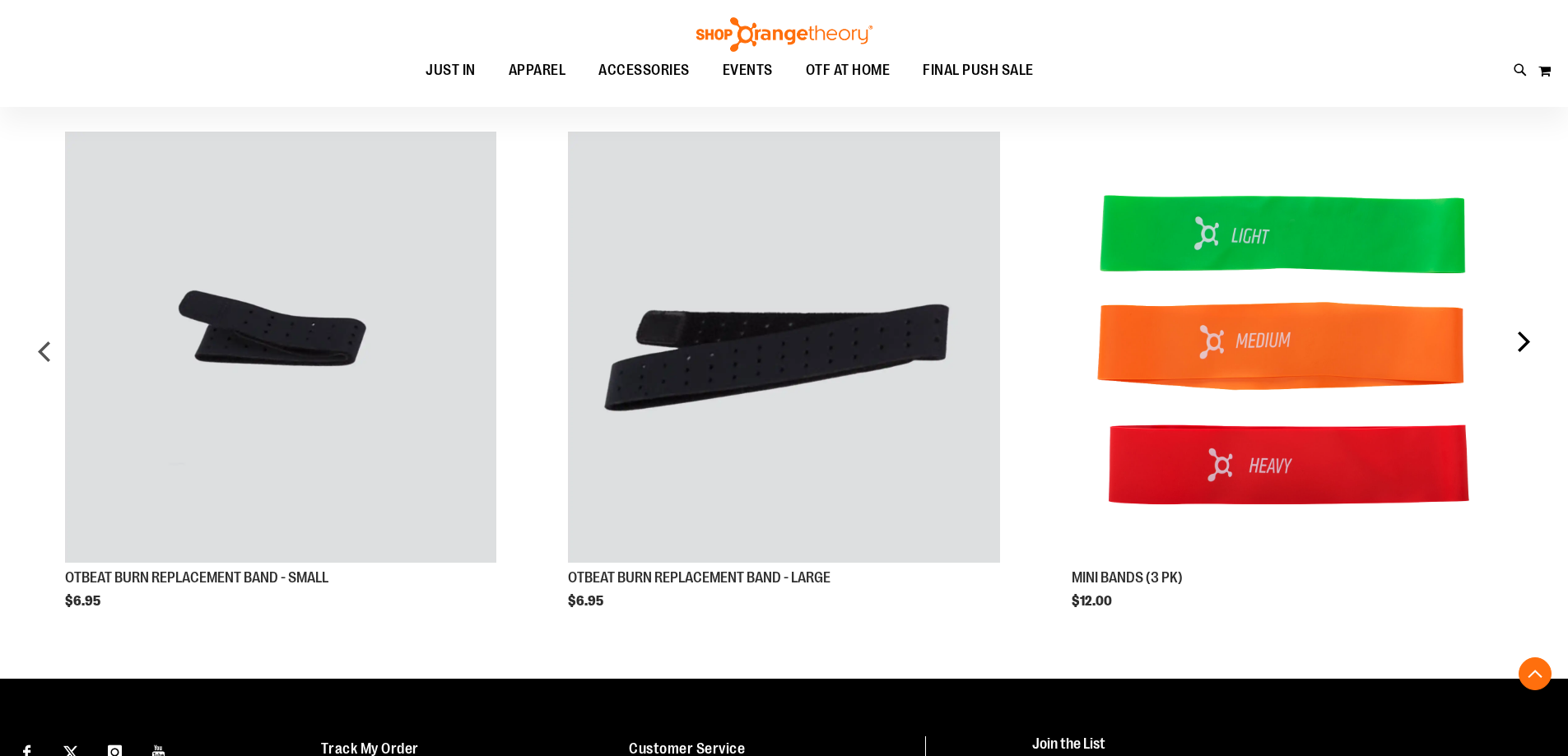
click at [1529, 354] on div "next" at bounding box center [1523, 358] width 33 height 502
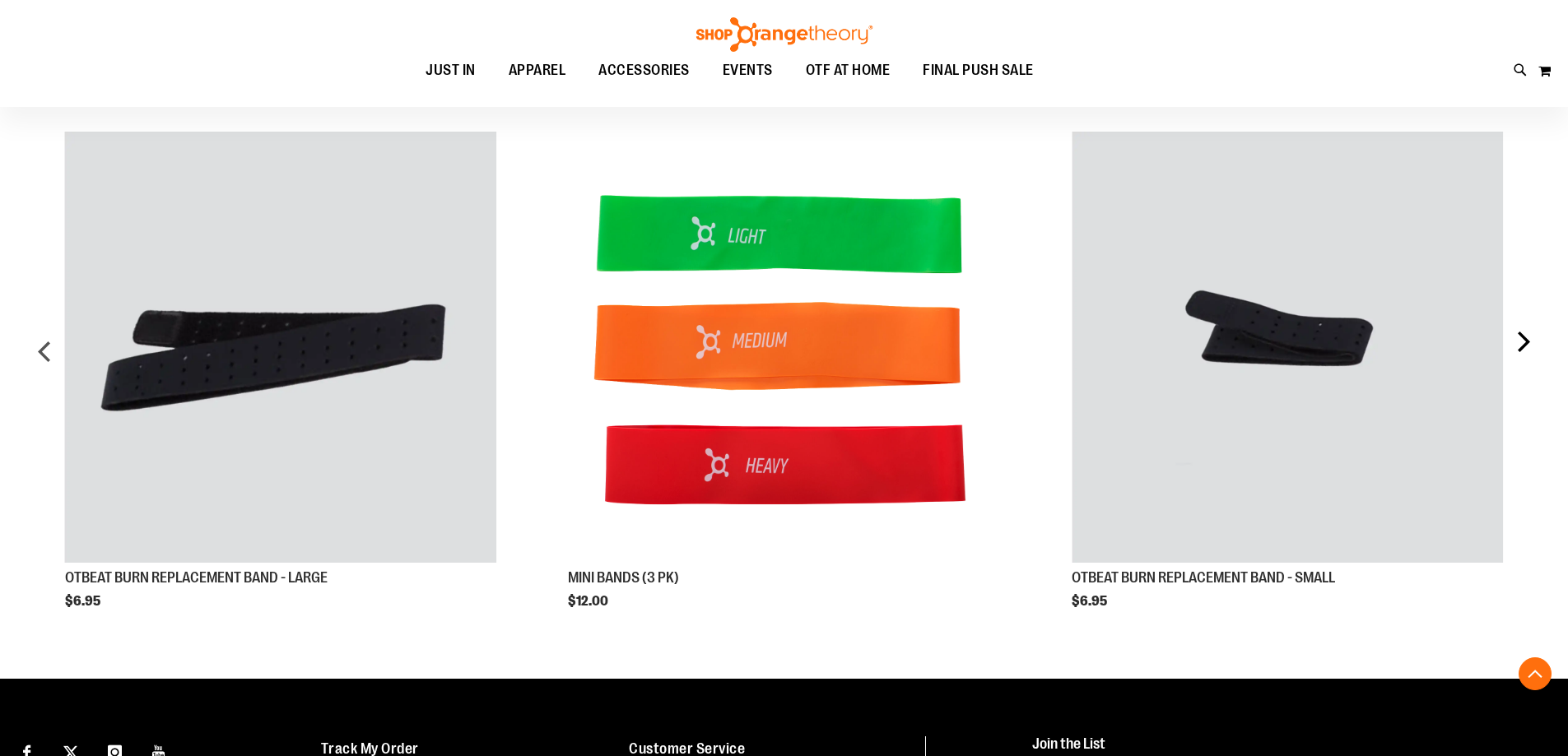
click at [1529, 354] on div "next" at bounding box center [1523, 358] width 33 height 502
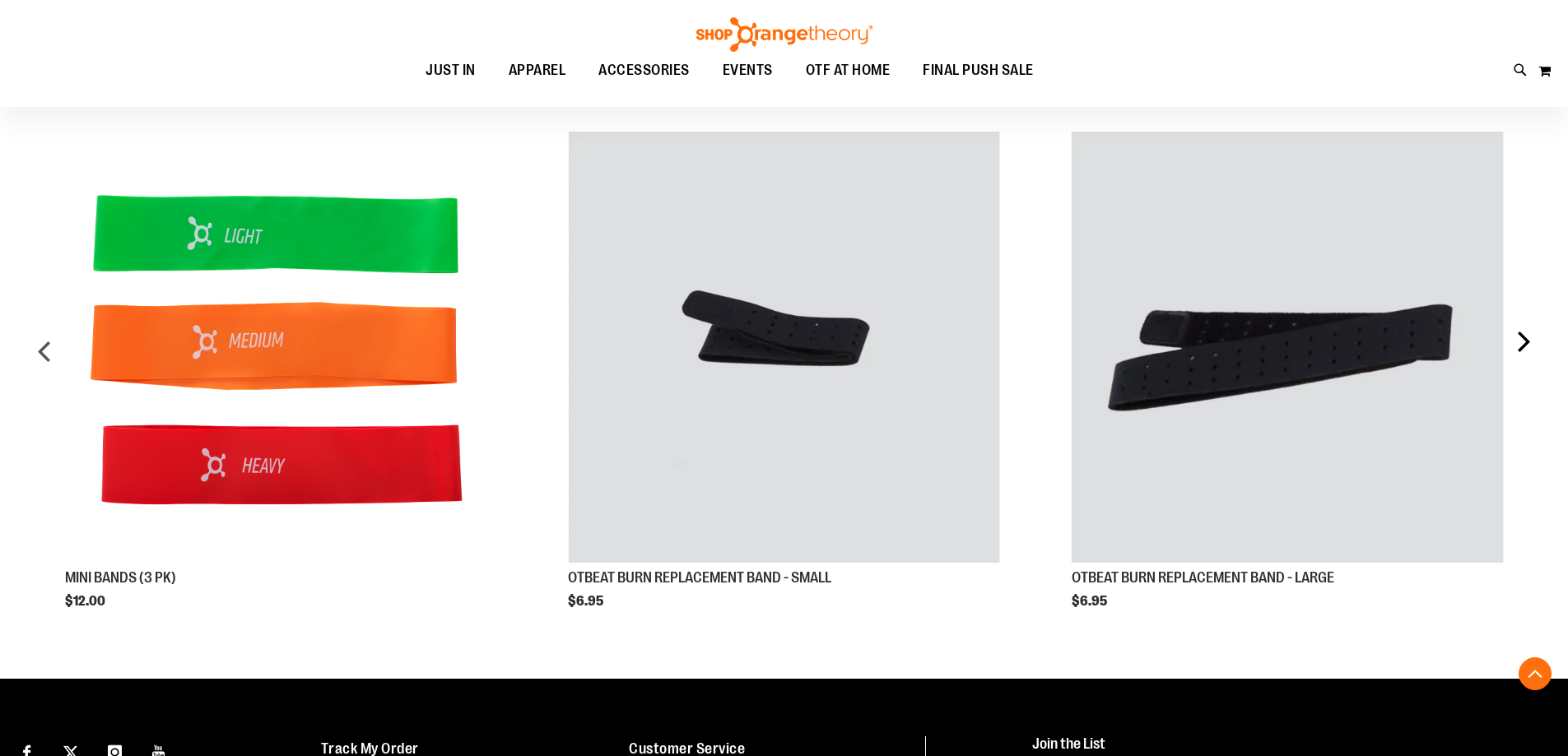
click at [1529, 354] on div "next" at bounding box center [1523, 358] width 33 height 502
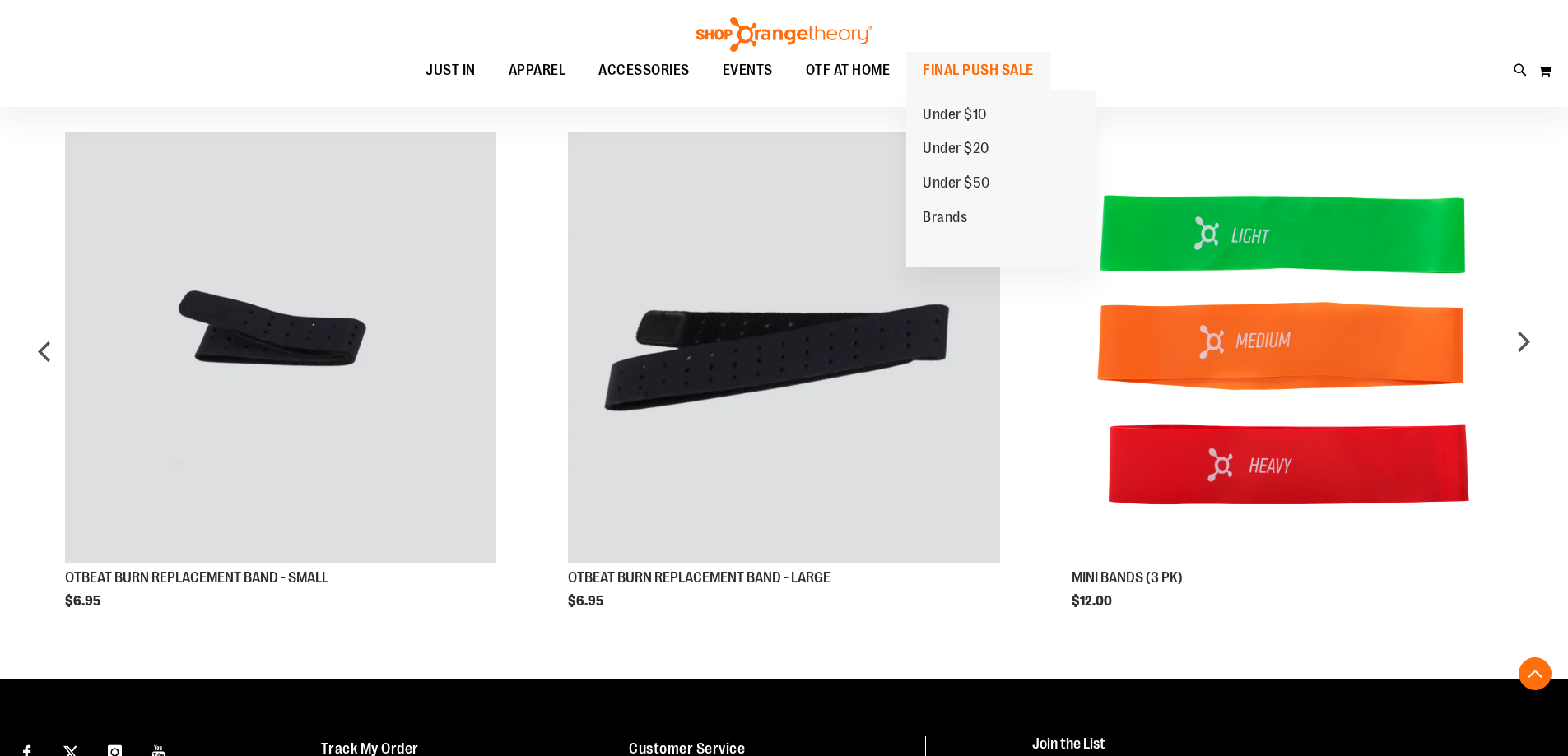
click at [951, 82] on span "FINAL PUSH SALE" at bounding box center [978, 70] width 111 height 37
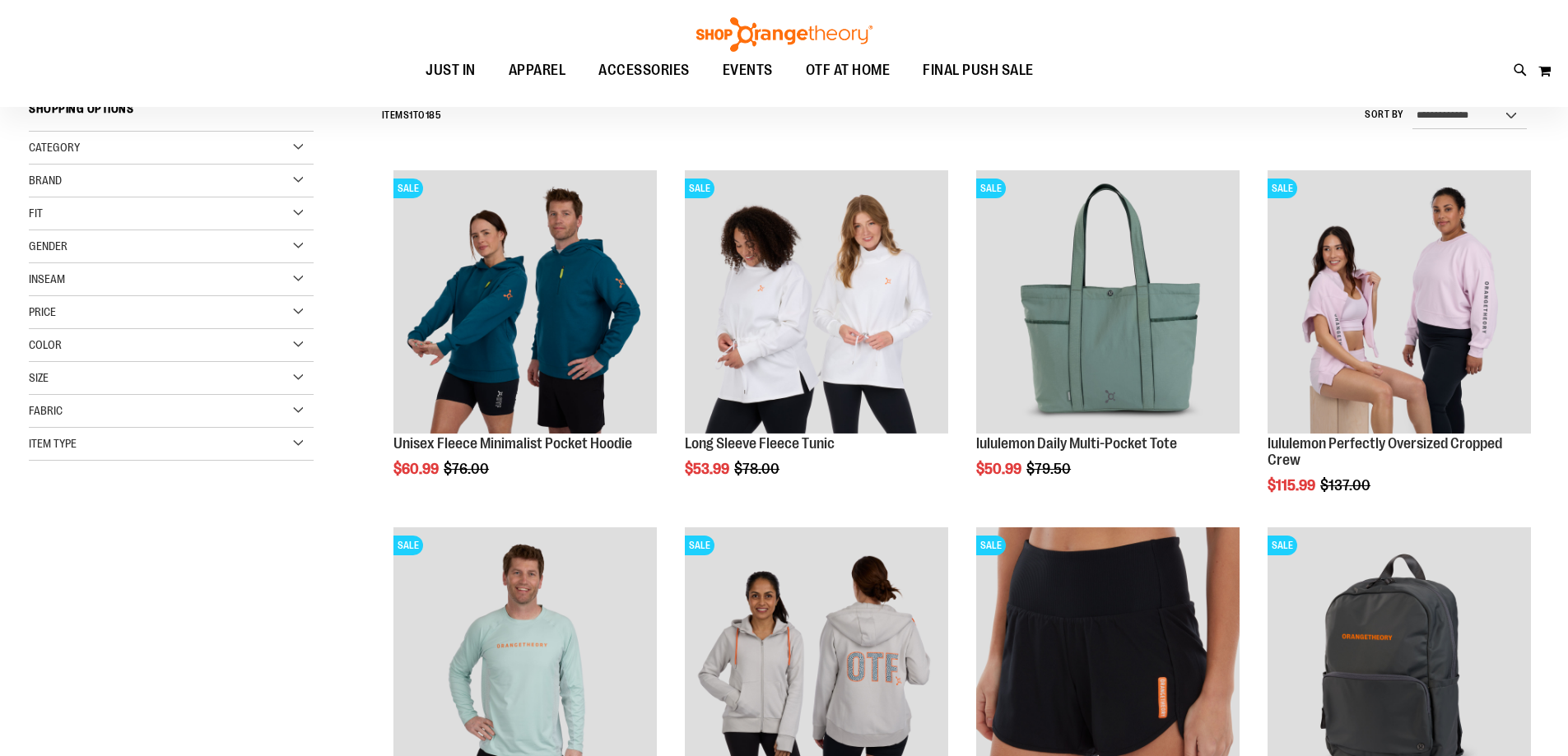
scroll to position [247, 0]
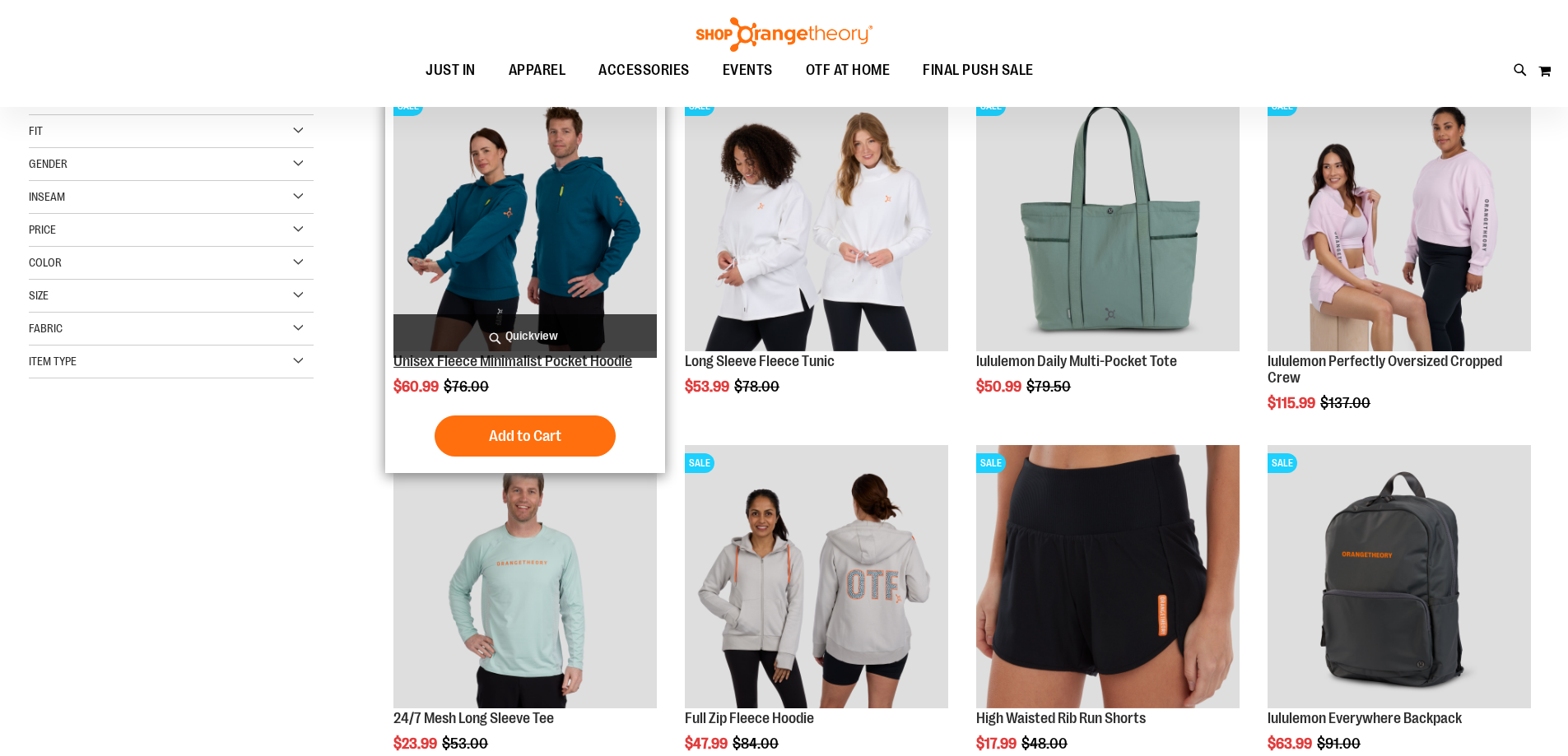
click at [481, 367] on link "Unisex Fleece Minimalist Pocket Hoodie" at bounding box center [512, 361] width 238 height 16
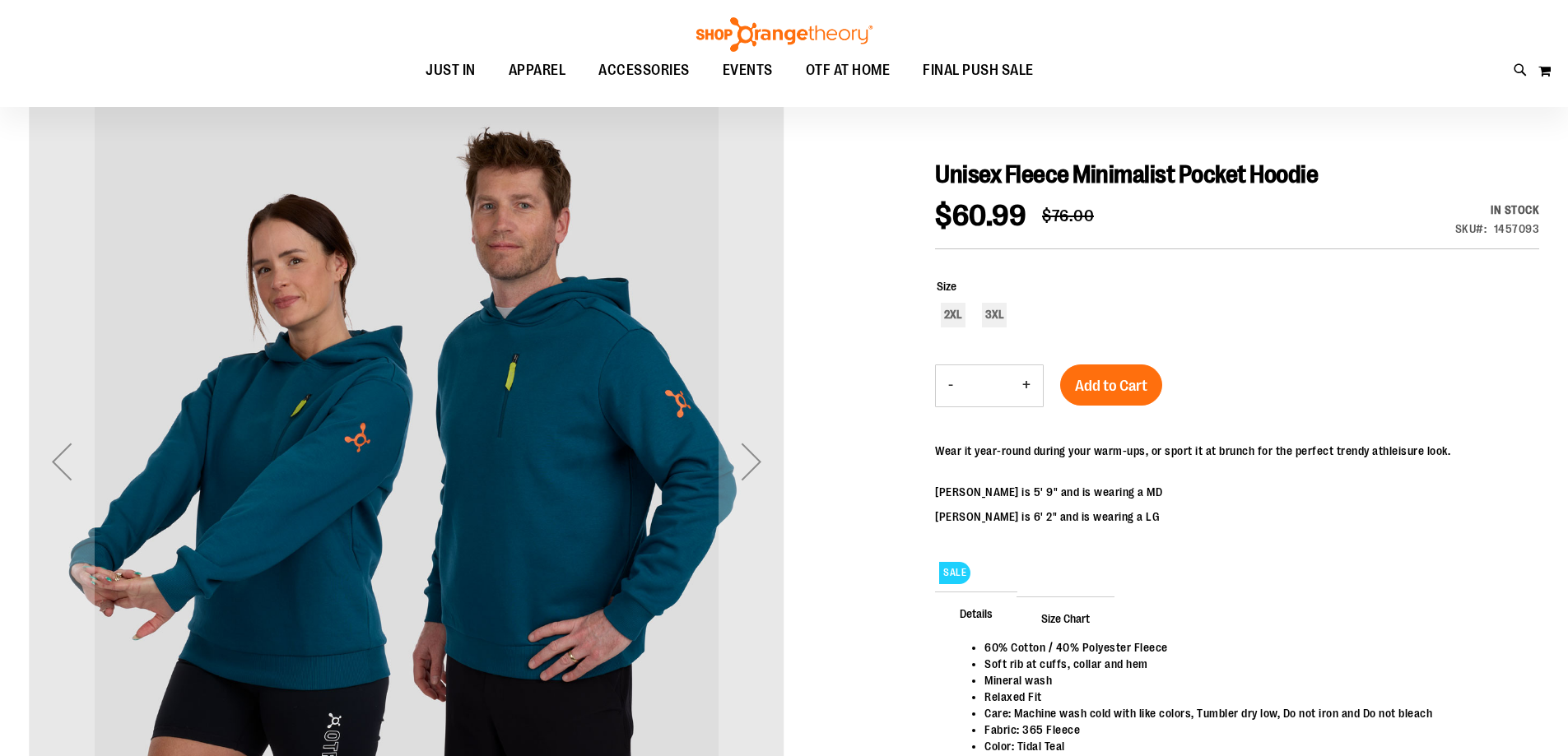
scroll to position [246, 0]
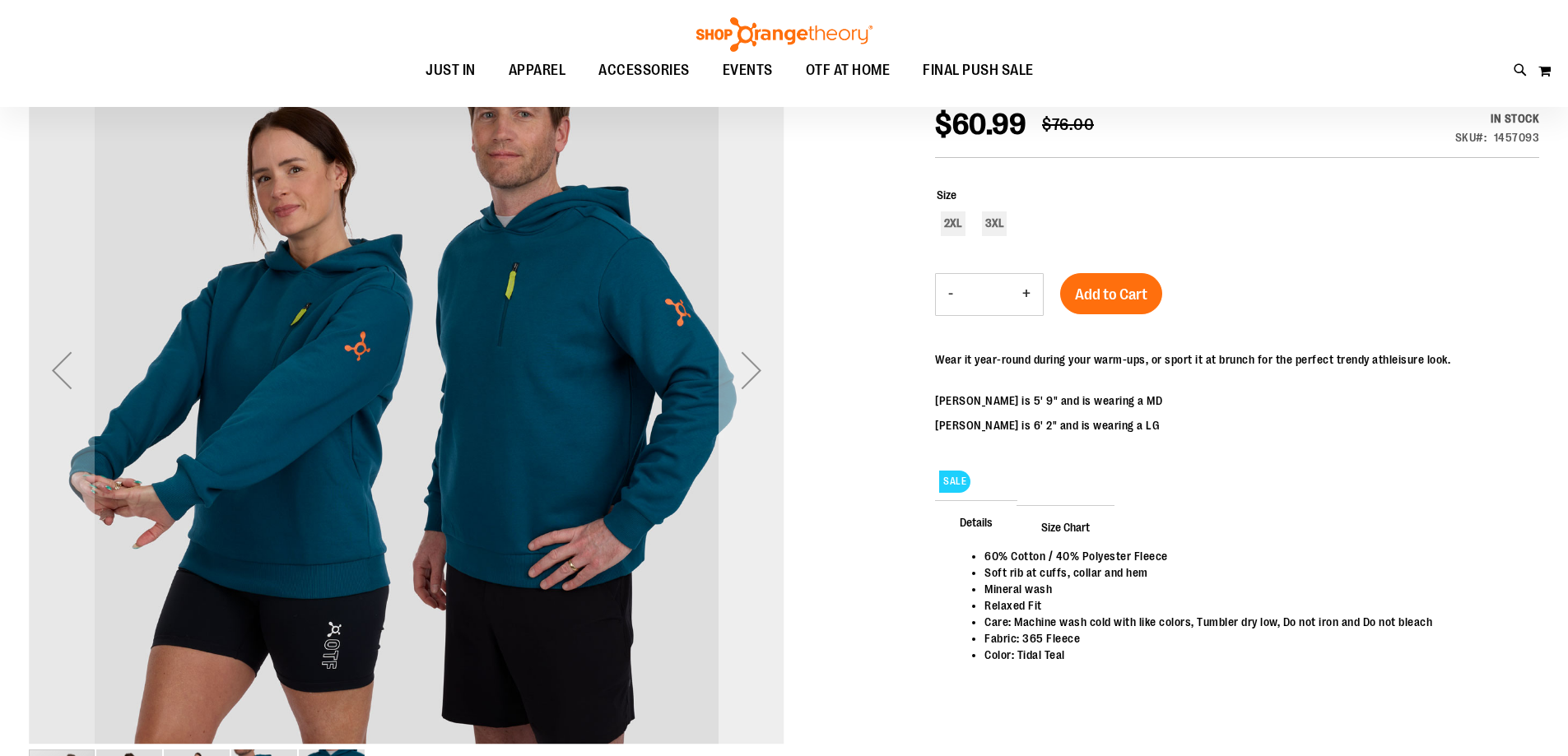
click at [770, 412] on div "Next" at bounding box center [751, 370] width 66 height 755
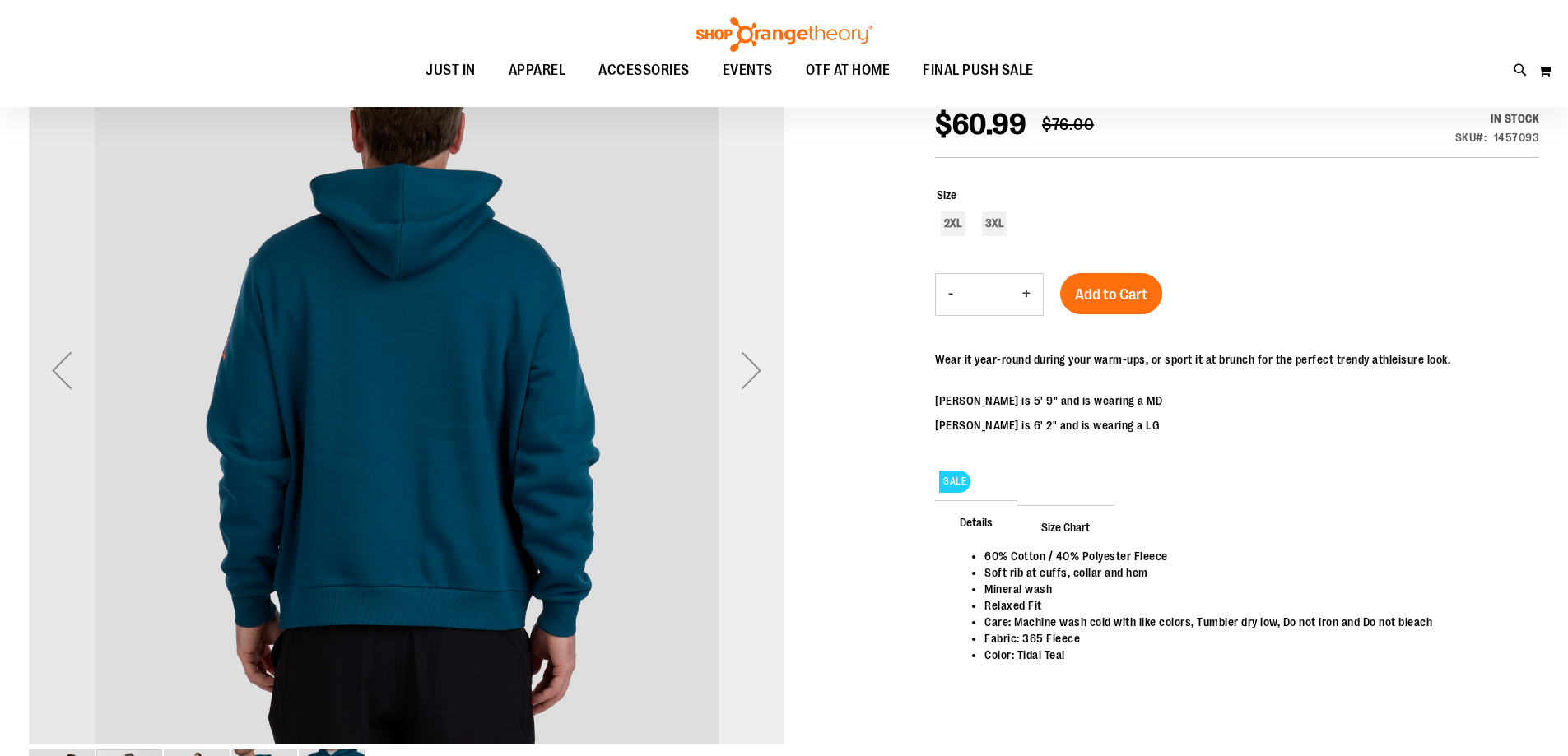
click at [770, 412] on div "Next" at bounding box center [751, 370] width 66 height 755
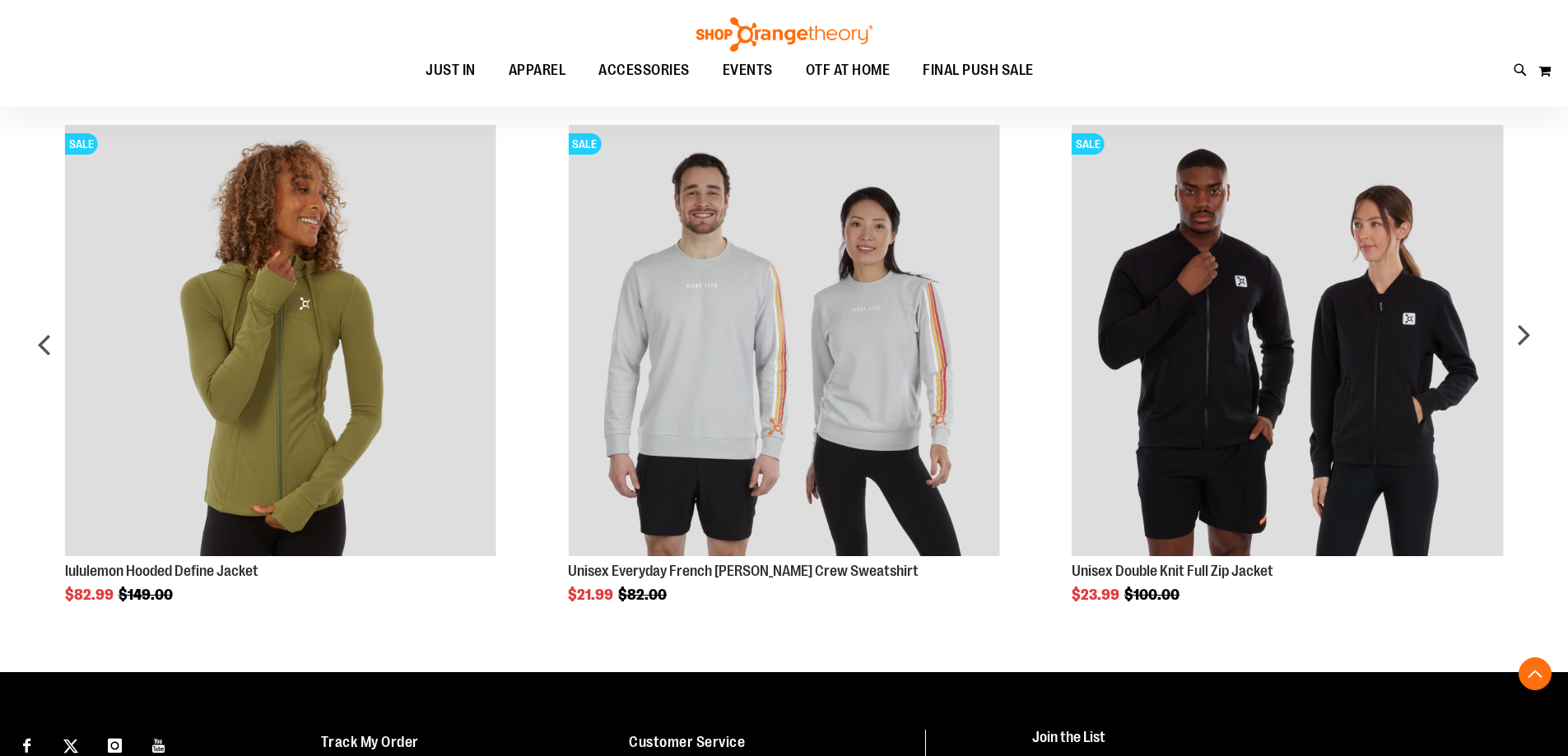
scroll to position [1068, 0]
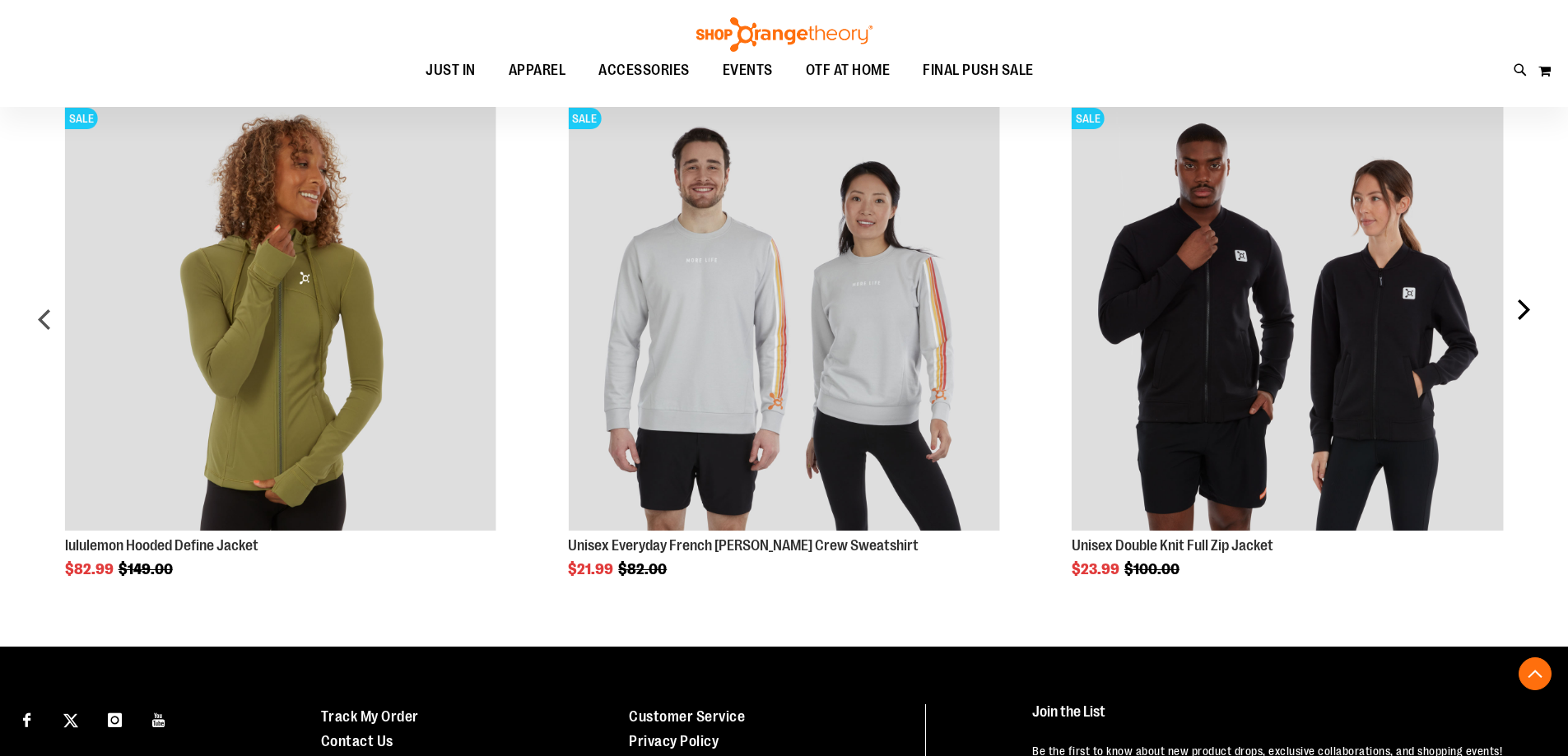
click at [1524, 310] on div "next" at bounding box center [1523, 326] width 33 height 502
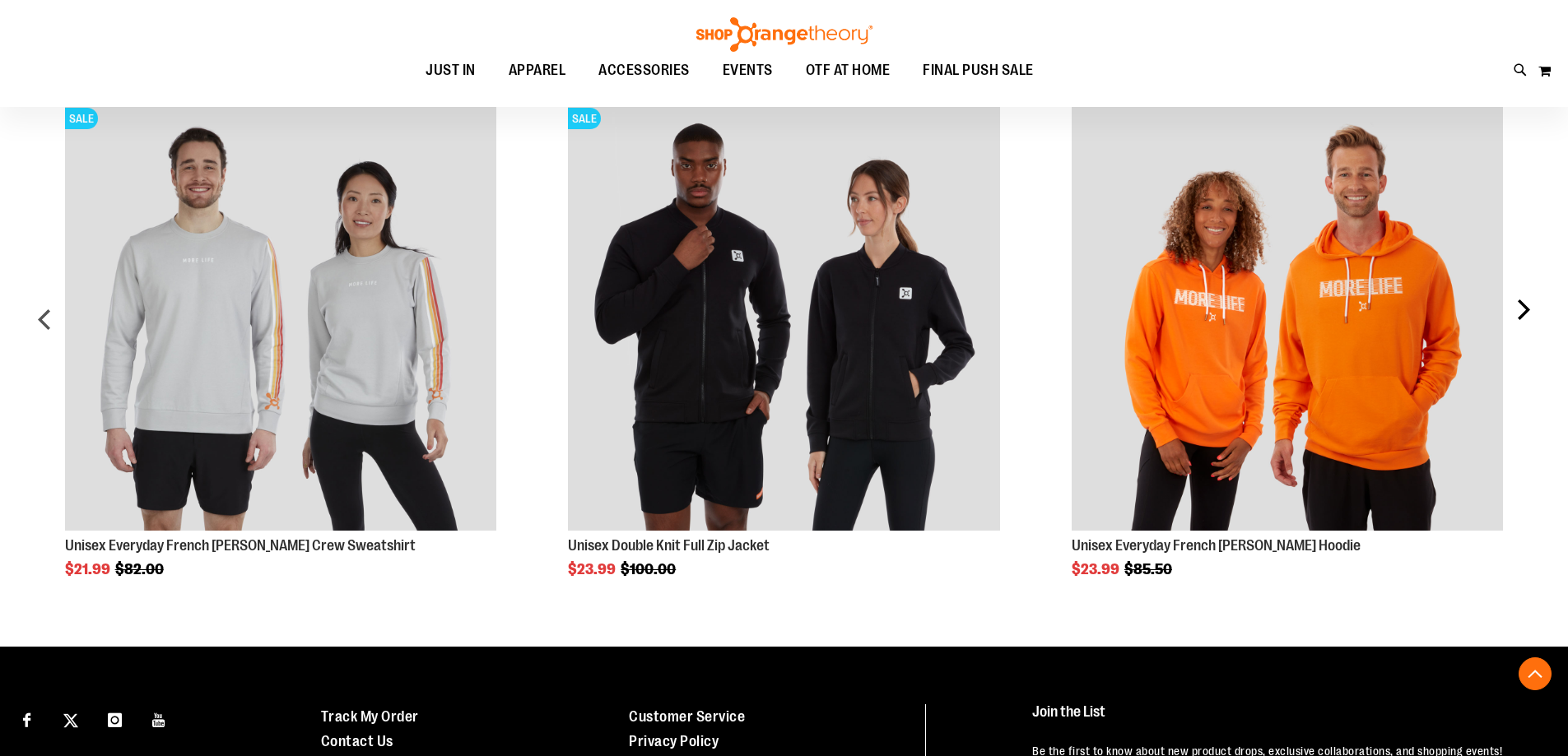
click at [1524, 310] on div "next" at bounding box center [1523, 326] width 33 height 502
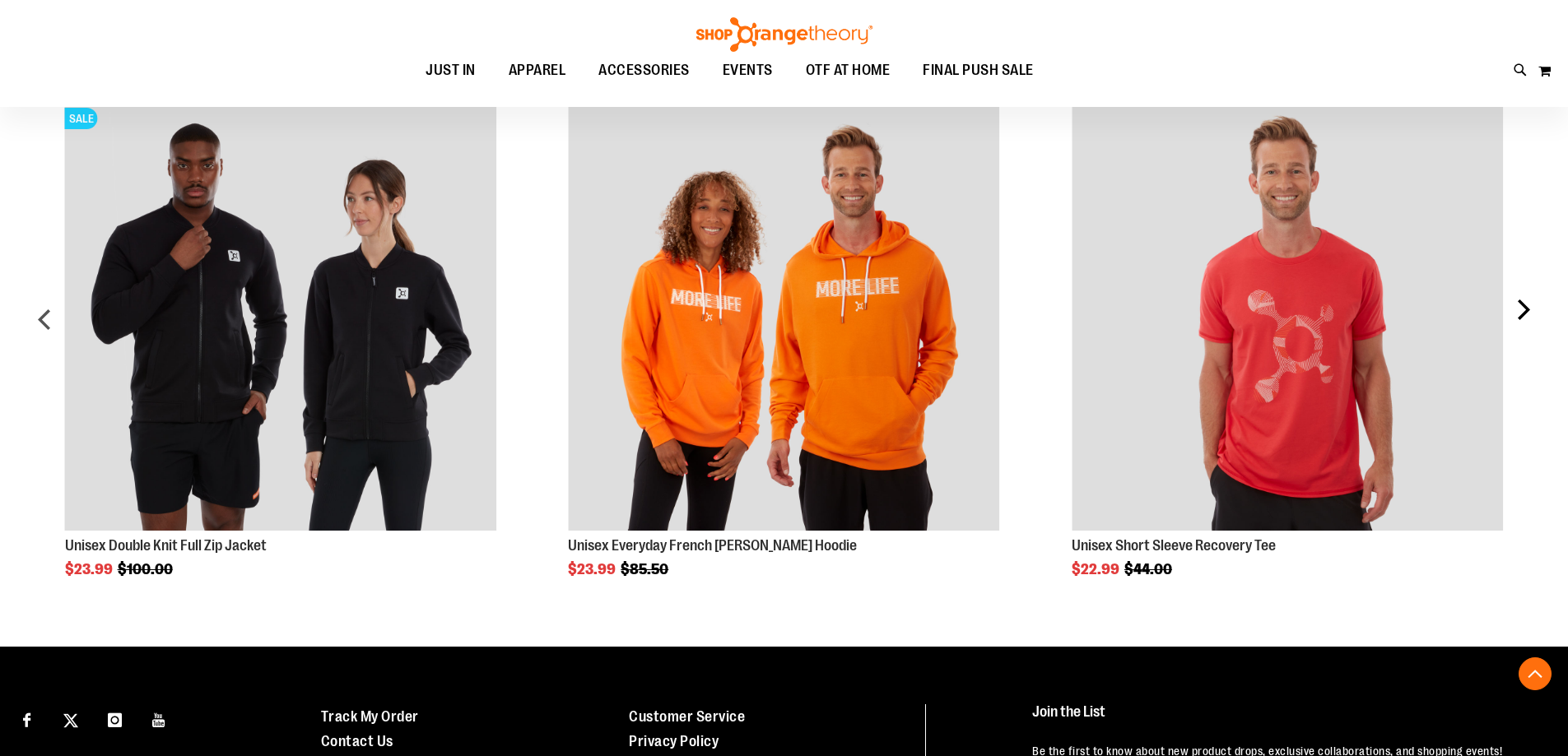
click at [1522, 310] on div "next" at bounding box center [1523, 326] width 33 height 502
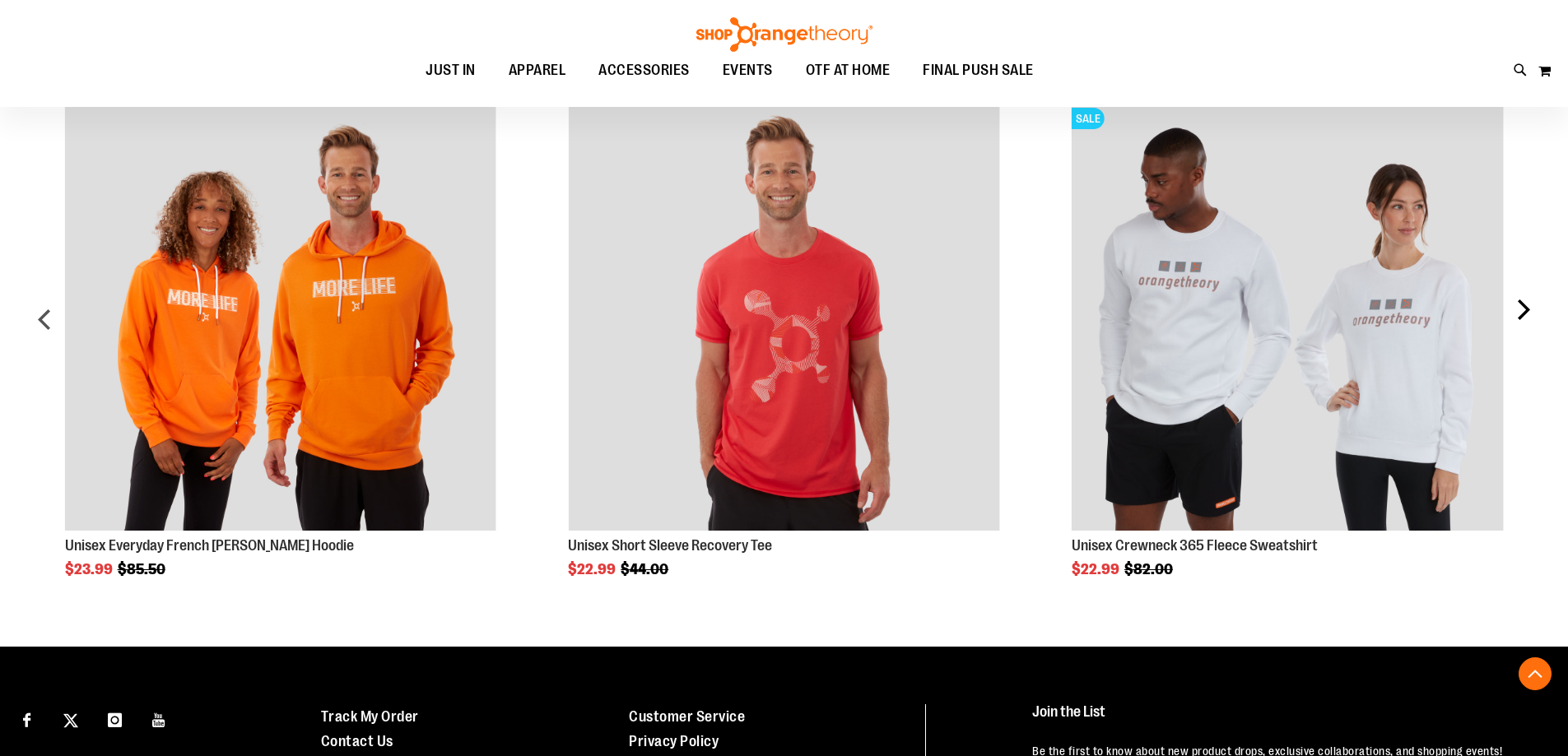
click at [1520, 309] on div "next" at bounding box center [1523, 326] width 33 height 502
